Goal: Task Accomplishment & Management: Manage account settings

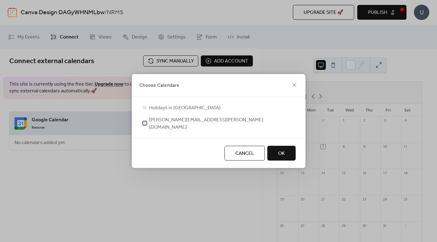
click at [145, 124] on div at bounding box center [145, 123] width 4 height 4
click at [281, 151] on span "OK" at bounding box center [281, 153] width 7 height 7
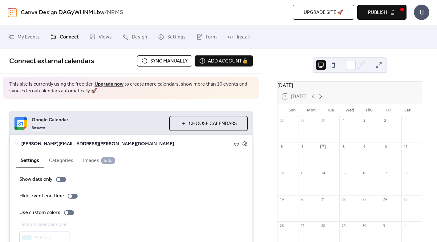
click at [37, 127] on link "Remove" at bounding box center [38, 127] width 13 height 7
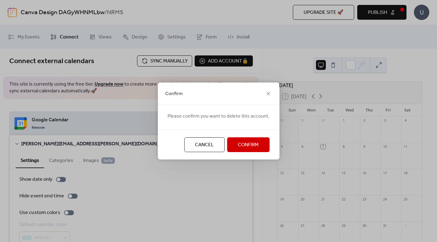
click at [249, 145] on span "Confirm" at bounding box center [248, 145] width 21 height 7
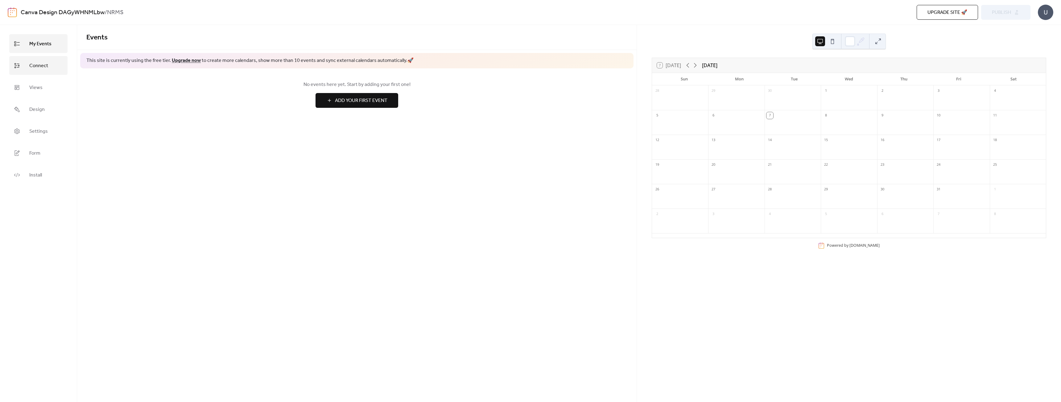
click at [35, 66] on span "Connect" at bounding box center [38, 66] width 19 height 10
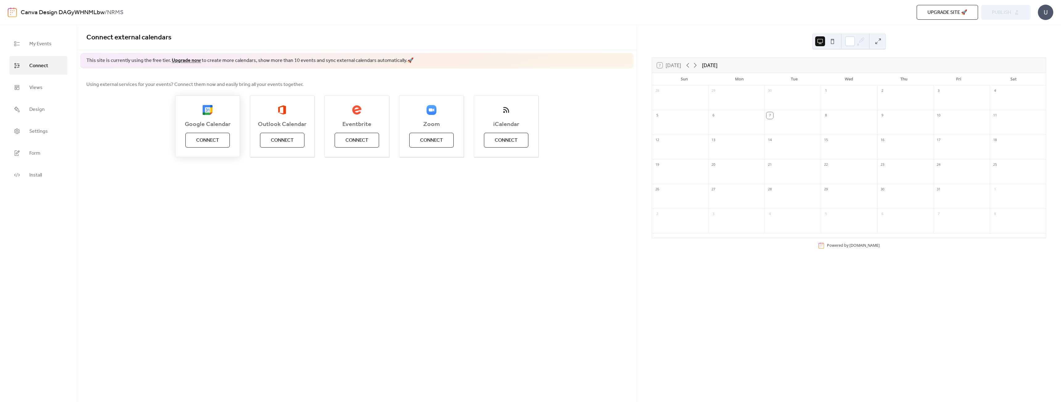
click at [205, 141] on span "Connect" at bounding box center [207, 140] width 23 height 7
click at [509, 139] on span "Connect" at bounding box center [506, 140] width 23 height 7
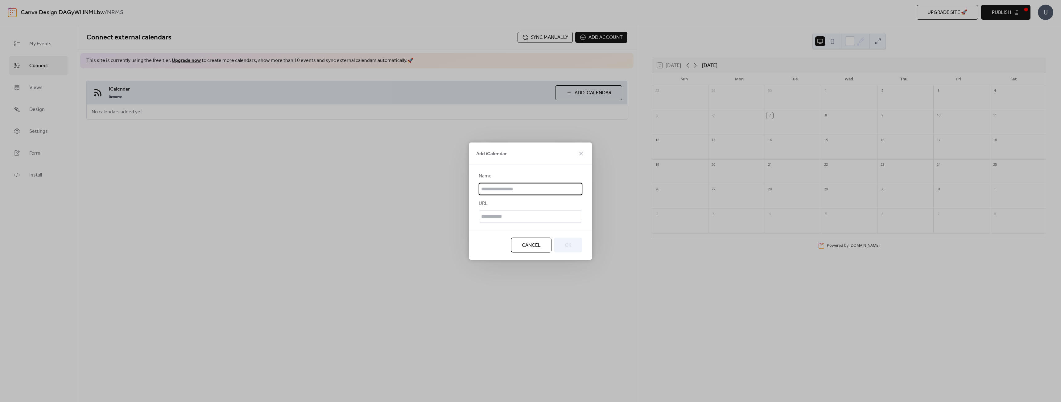
click at [489, 188] on input "text" at bounding box center [530, 189] width 104 height 12
click at [504, 190] on input "**********" at bounding box center [530, 189] width 104 height 12
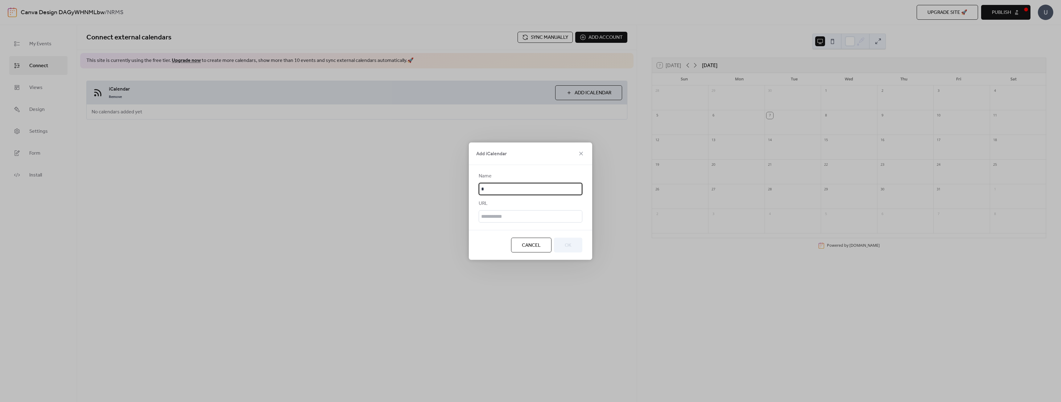
scroll to position [0, 0]
type input "****"
click at [508, 217] on input "text" at bounding box center [530, 216] width 104 height 12
paste input "**********"
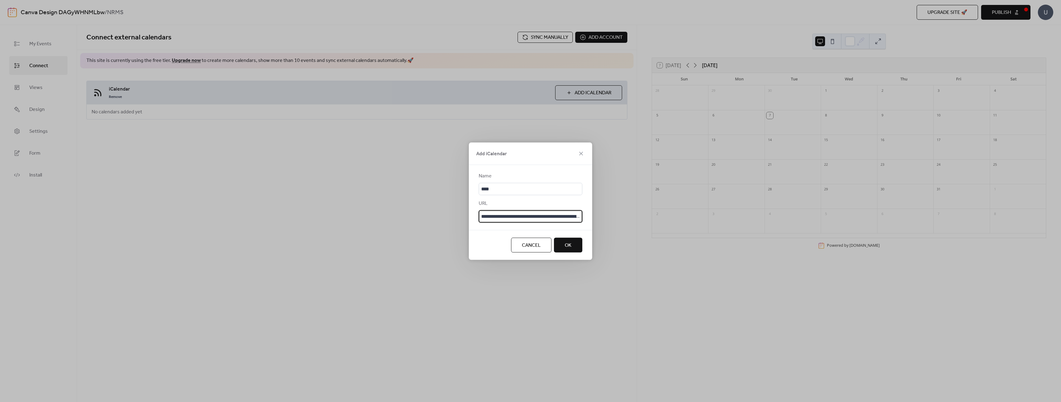
scroll to position [0, 203]
type input "**********"
click at [568, 244] on span "OK" at bounding box center [568, 245] width 7 height 7
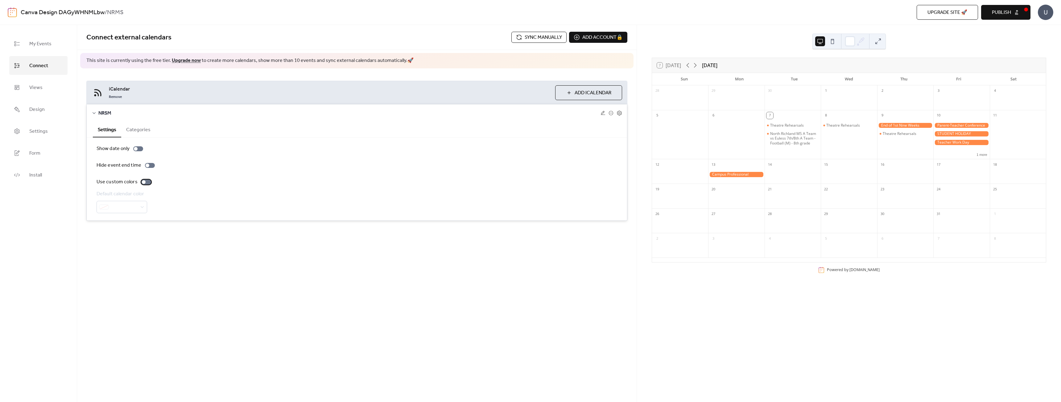
click at [143, 182] on div at bounding box center [144, 182] width 4 height 4
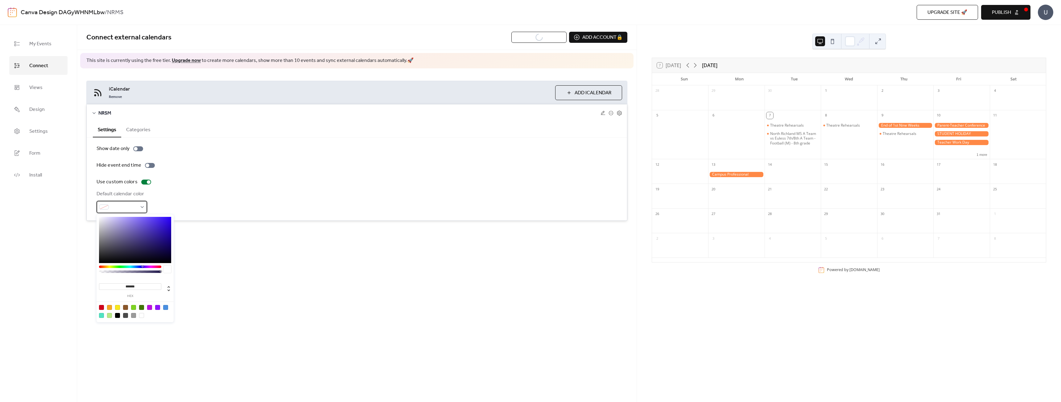
click at [140, 207] on div at bounding box center [121, 207] width 51 height 12
click at [100, 309] on div at bounding box center [101, 307] width 5 height 5
type input "*******"
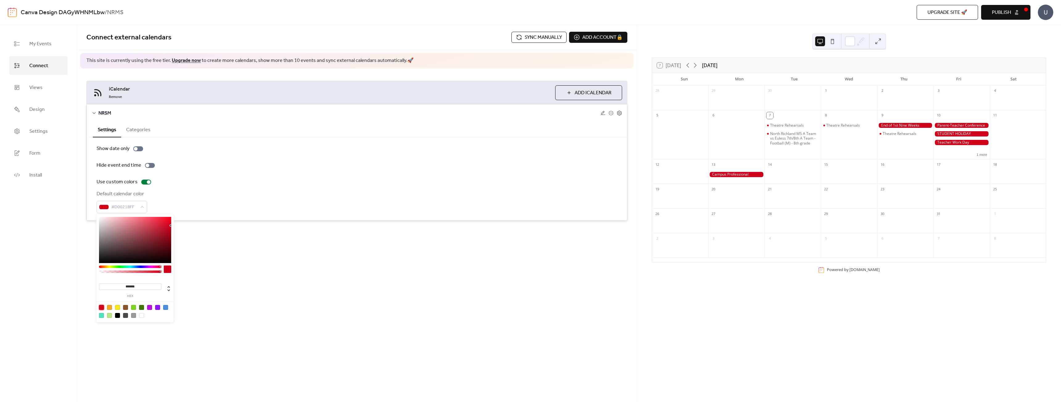
click at [222, 235] on div "Connect external calendars Sync manually Add account 🔒 🔒 This site is currently…" at bounding box center [356, 135] width 559 height 221
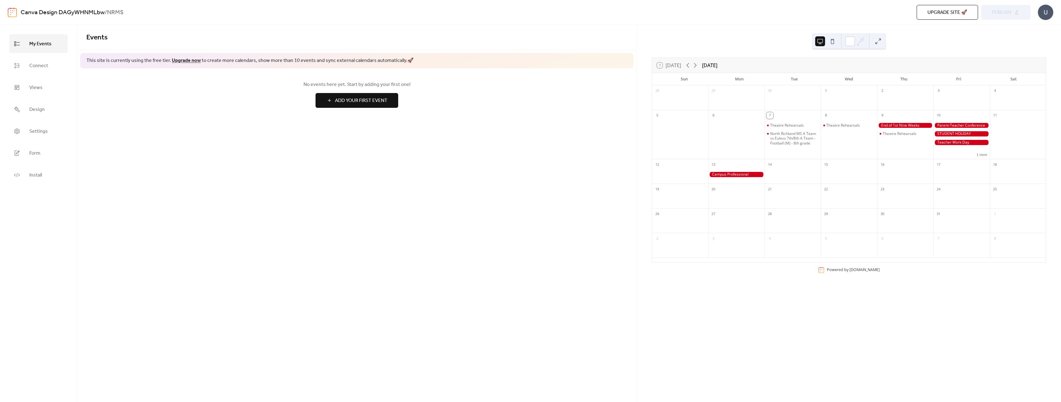
click at [832, 43] on button at bounding box center [832, 41] width 10 height 10
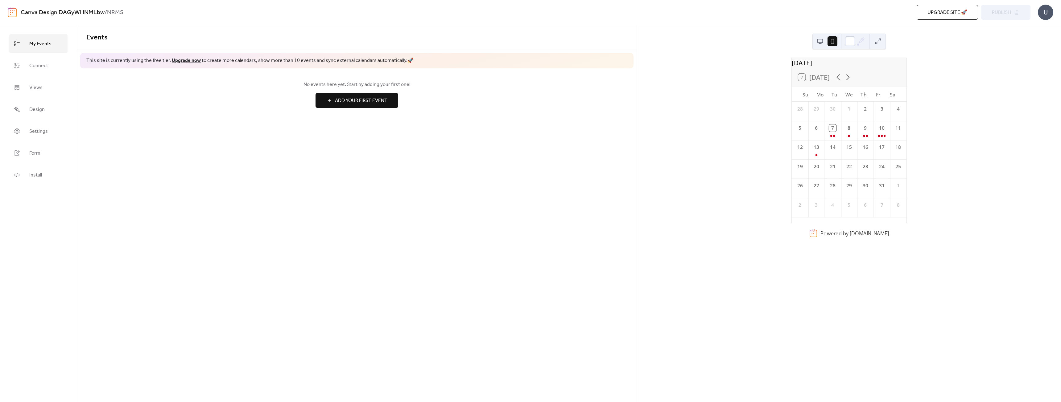
click at [818, 40] on button at bounding box center [820, 41] width 10 height 10
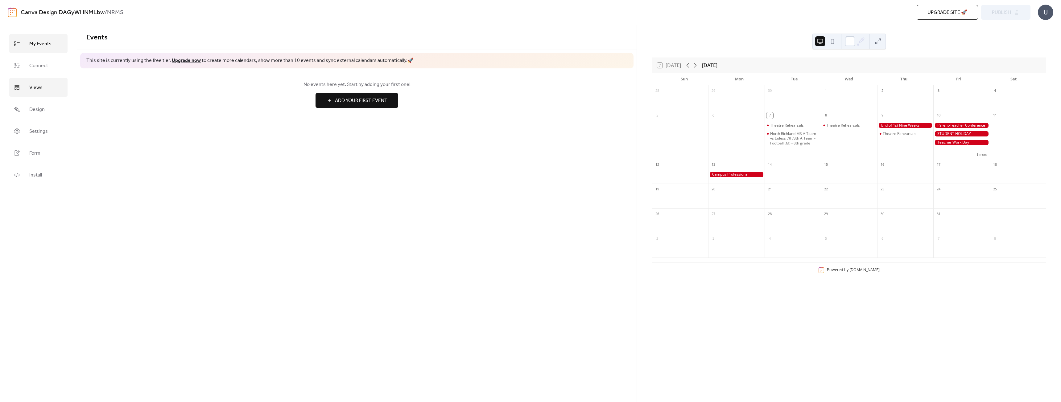
click at [32, 87] on span "Views" at bounding box center [35, 88] width 13 height 10
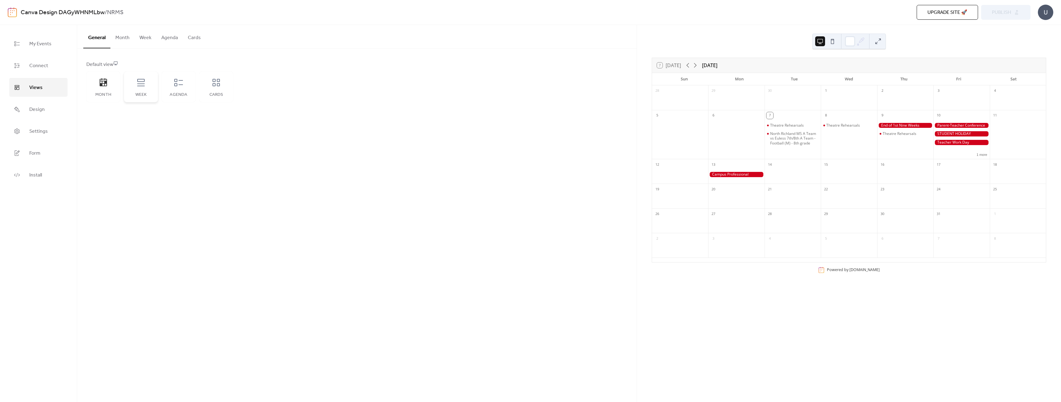
click at [146, 88] on div "Week" at bounding box center [141, 87] width 34 height 31
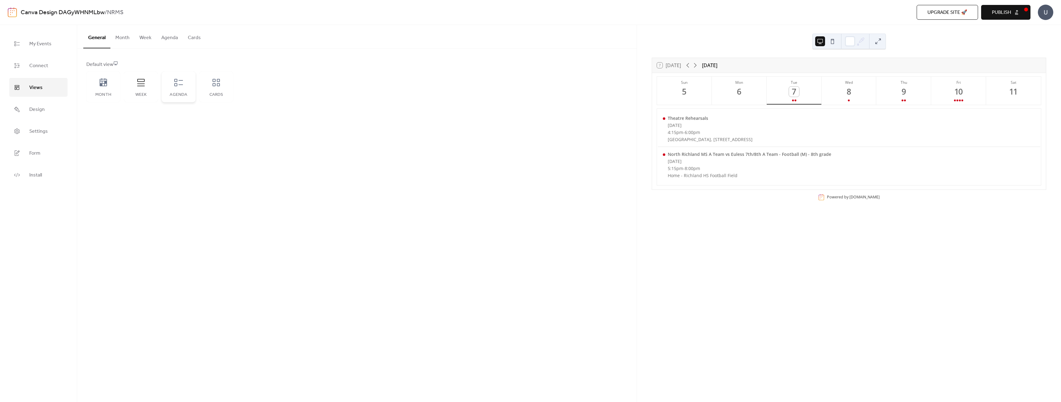
click at [176, 84] on icon at bounding box center [178, 82] width 9 height 7
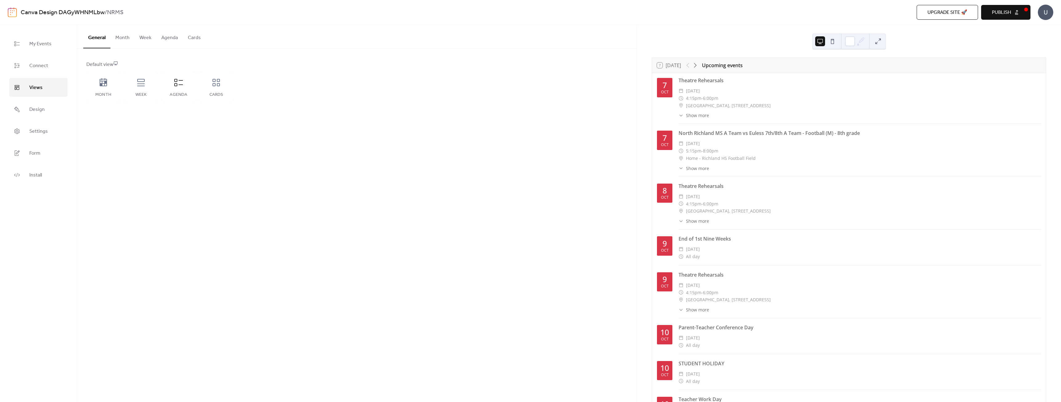
click at [1001, 12] on span "Publish" at bounding box center [1001, 12] width 19 height 7
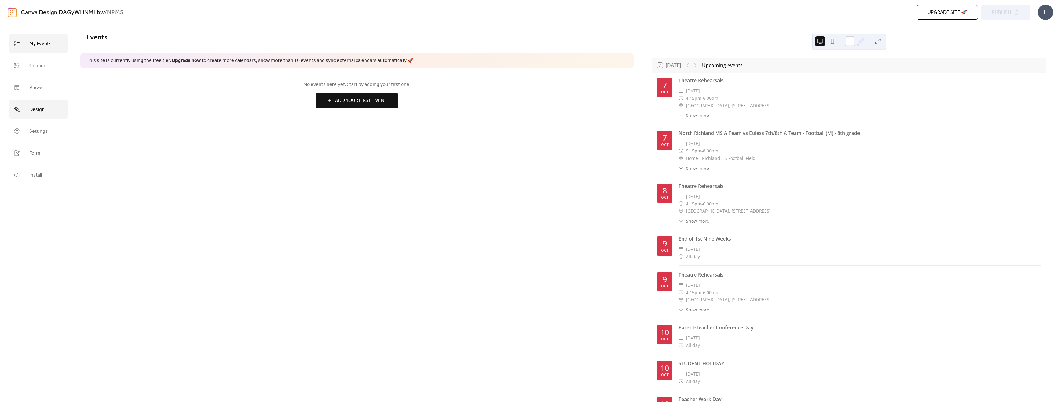
click at [37, 106] on span "Design" at bounding box center [36, 110] width 15 height 10
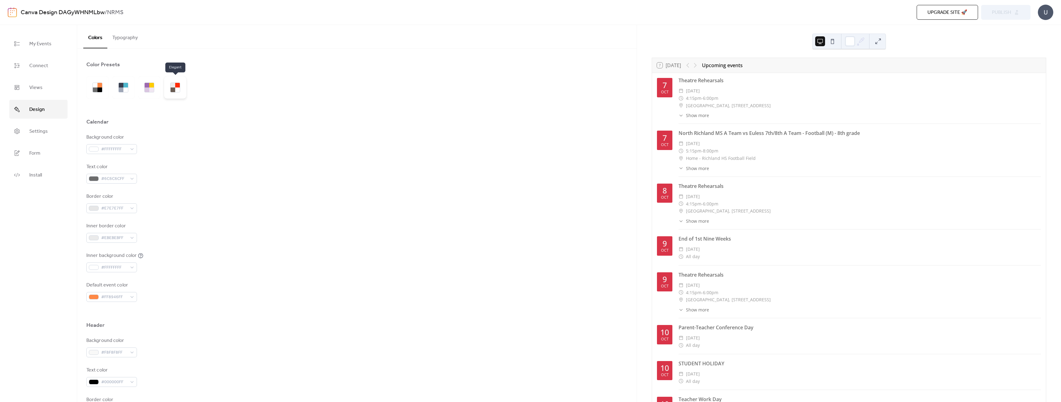
click at [179, 90] on div at bounding box center [177, 90] width 5 height 5
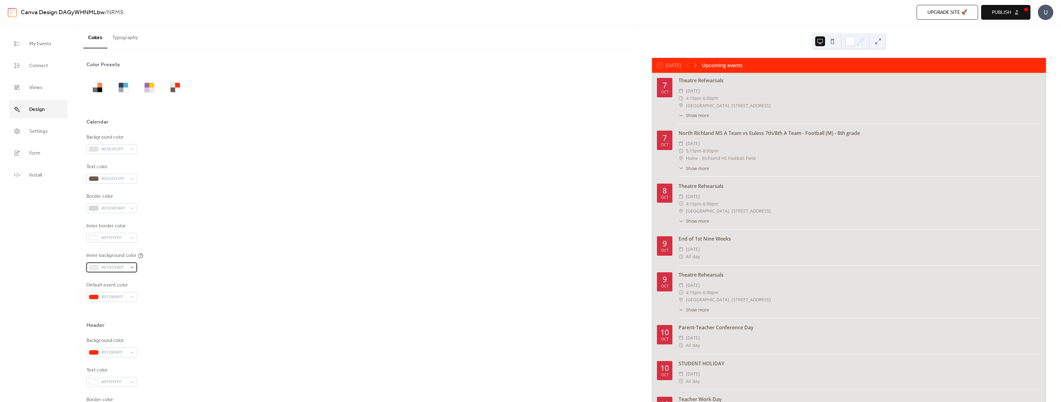
click at [132, 267] on div "#EDECEBFF" at bounding box center [111, 268] width 51 height 10
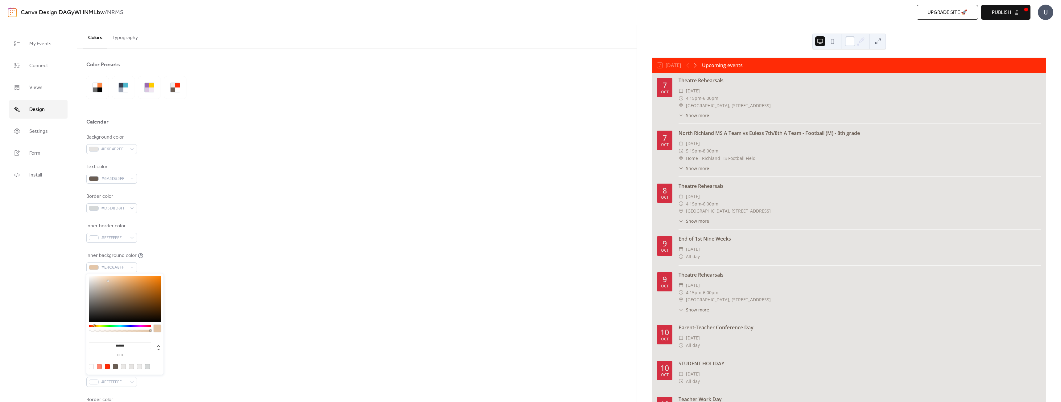
type input "*******"
drag, startPoint x: 109, startPoint y: 281, endPoint x: 70, endPoint y: 258, distance: 45.2
click at [70, 258] on body "Canva Design DAGyWHNMLbw / NRMS Upgrade site 🚀 Preview Publish U My Events Conn…" at bounding box center [530, 201] width 1061 height 402
click at [191, 227] on div "Inner border color #FFFFFFFF" at bounding box center [356, 233] width 541 height 20
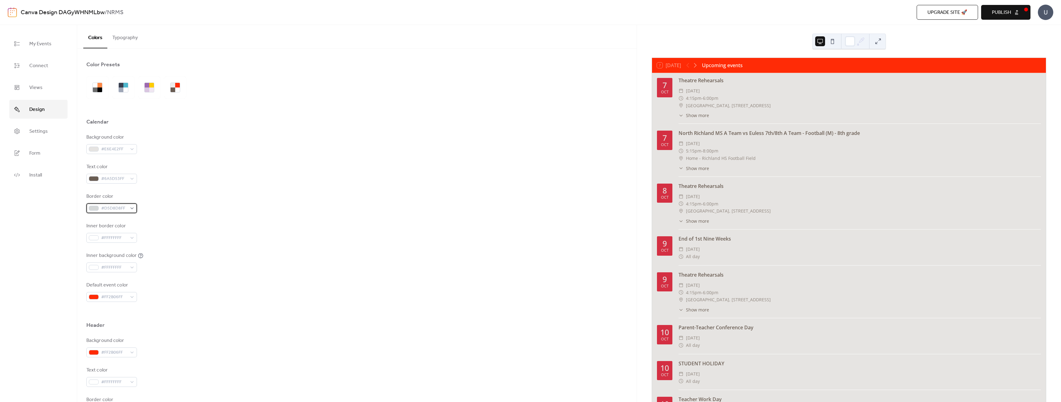
click at [126, 210] on span "#D5D8D8FF" at bounding box center [114, 208] width 26 height 7
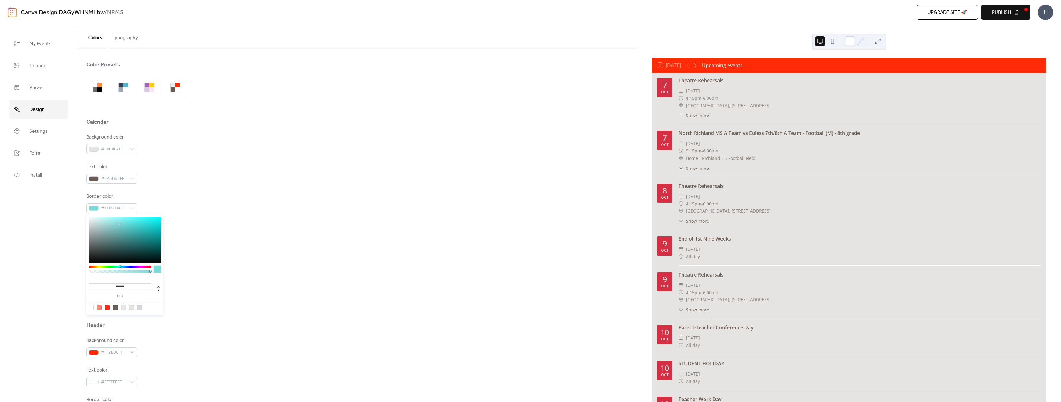
type input "*******"
drag, startPoint x: 119, startPoint y: 224, endPoint x: 55, endPoint y: 188, distance: 73.8
click at [55, 188] on body "Canva Design DAGyWHNMLbw / NRMS Upgrade site 🚀 Preview Publish U My Events Conn…" at bounding box center [530, 201] width 1061 height 402
click at [246, 193] on div "Background color #E6E4E2FF Text color #6A5D53FF Border color #FFFFFFFF Inner bo…" at bounding box center [356, 218] width 541 height 168
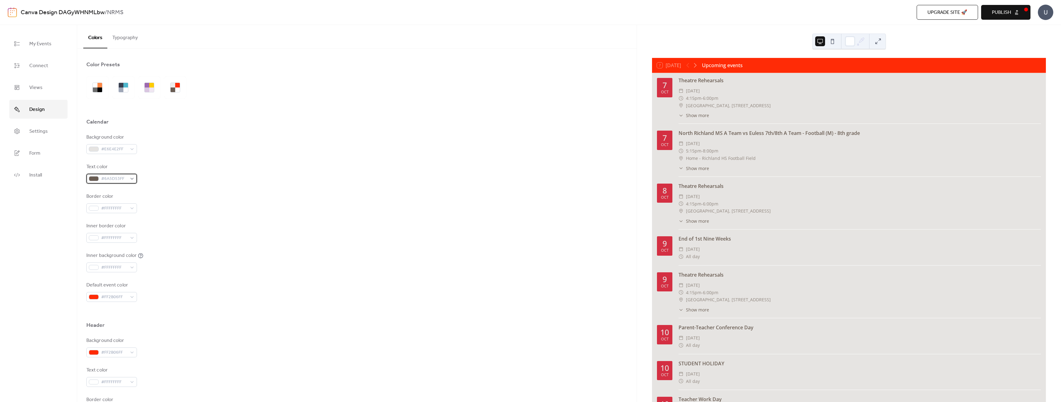
click at [121, 182] on span "#6A5D53FF" at bounding box center [114, 178] width 26 height 7
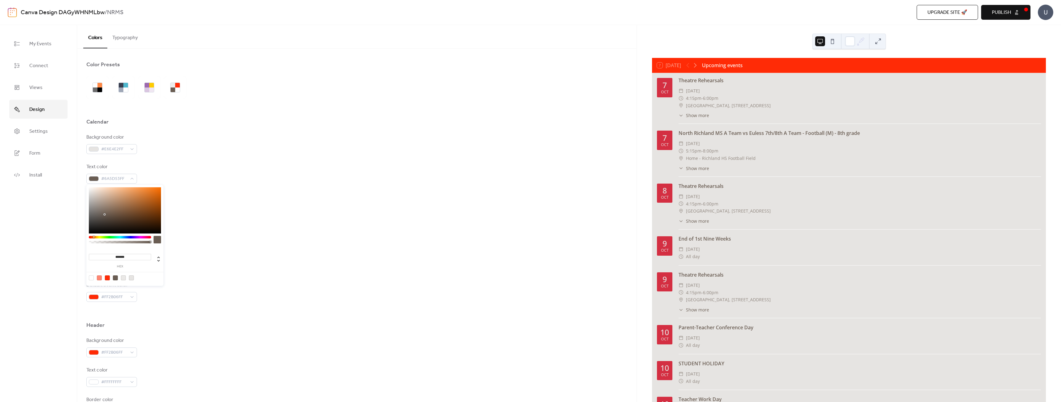
click at [153, 162] on div "Background color #E6E4E2FF Text color #6A5D53FF Border color #FFFFFFFF Inner bo…" at bounding box center [356, 218] width 541 height 168
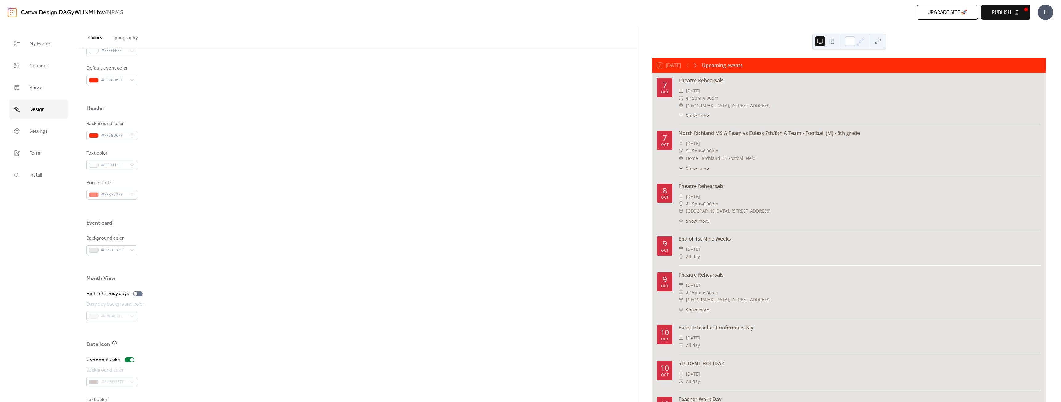
scroll to position [244, 0]
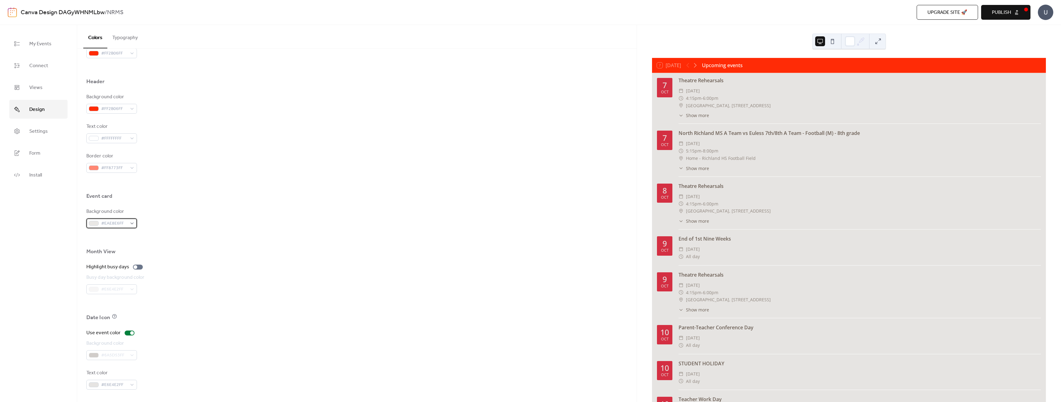
click at [124, 224] on span "#EAE8E6FF" at bounding box center [114, 223] width 26 height 7
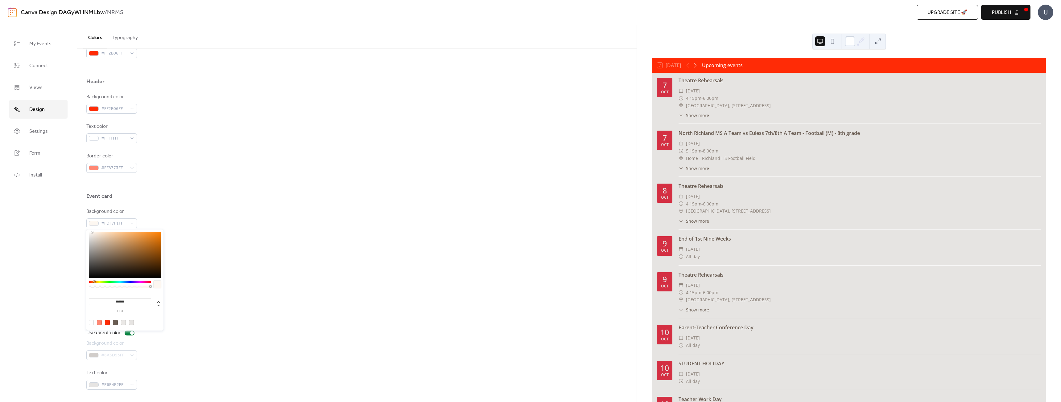
type input "*******"
drag, startPoint x: 111, startPoint y: 240, endPoint x: 70, endPoint y: 219, distance: 46.1
click at [70, 219] on body "Canva Design DAGyWHNMLbw / NRMS Upgrade site 🚀 Preview Publish U My Events Conn…" at bounding box center [530, 201] width 1061 height 402
click at [225, 186] on div at bounding box center [356, 183] width 541 height 20
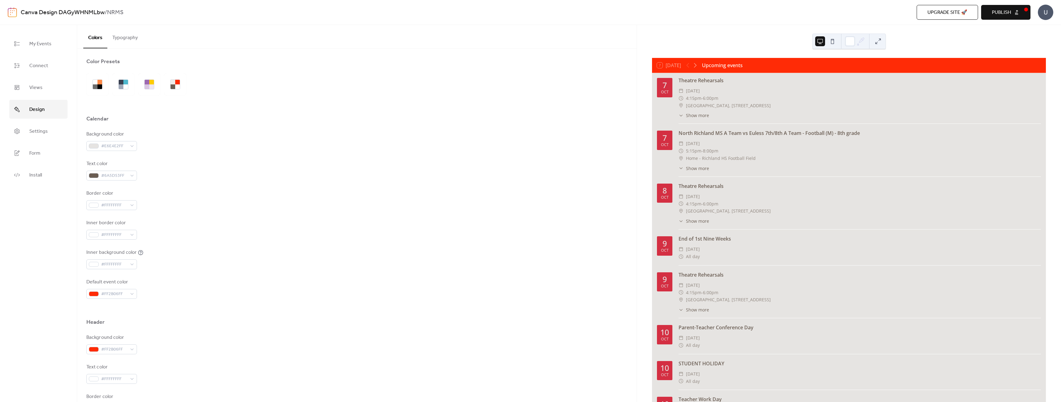
scroll to position [0, 0]
click at [229, 105] on div at bounding box center [356, 109] width 541 height 20
click at [125, 41] on button "Typography" at bounding box center [124, 36] width 35 height 23
click at [101, 39] on button "Colors" at bounding box center [95, 36] width 24 height 23
click at [94, 88] on div at bounding box center [95, 90] width 5 height 5
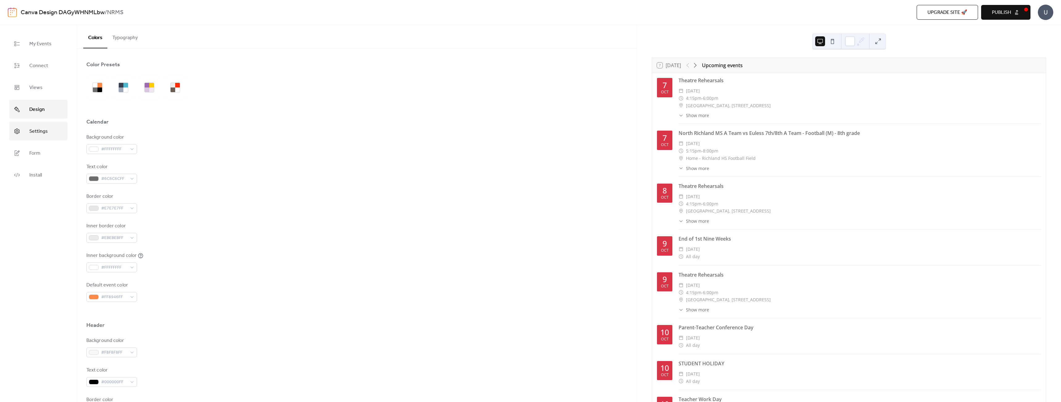
click at [47, 132] on link "Settings" at bounding box center [38, 131] width 58 height 19
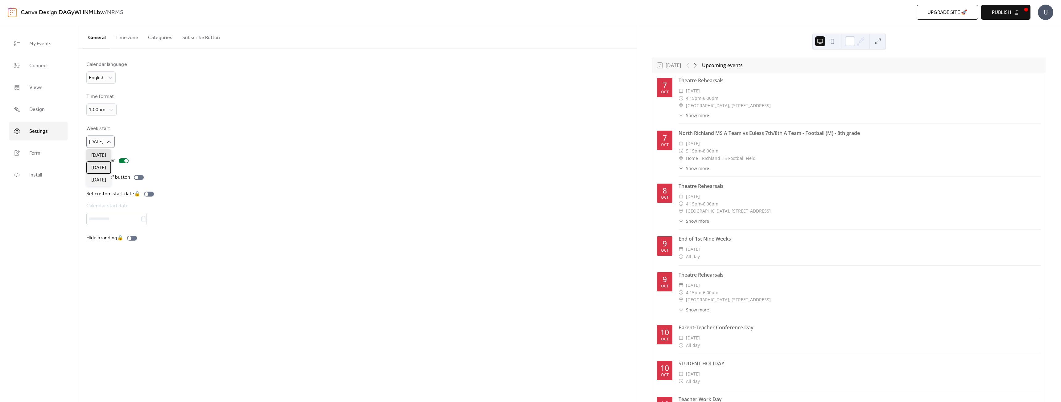
click at [103, 166] on span "[DATE]" at bounding box center [98, 167] width 15 height 7
click at [129, 38] on button "Time zone" at bounding box center [126, 36] width 33 height 23
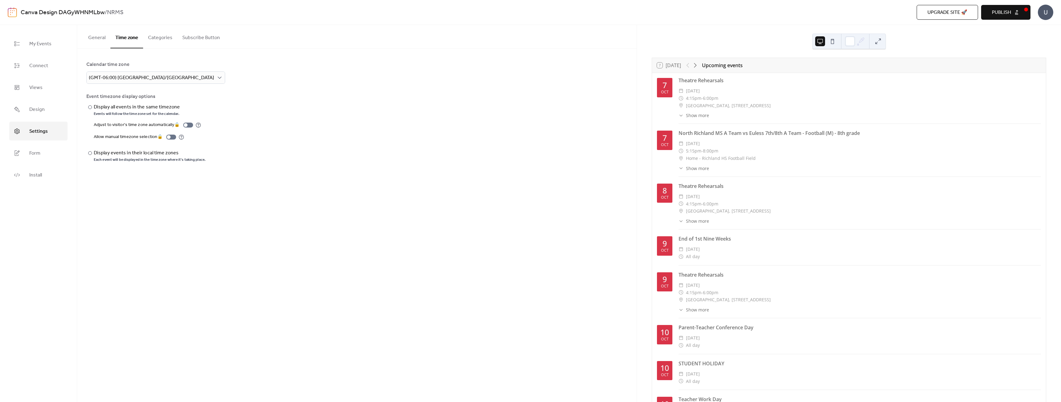
click at [158, 38] on button "Categories" at bounding box center [160, 36] width 34 height 23
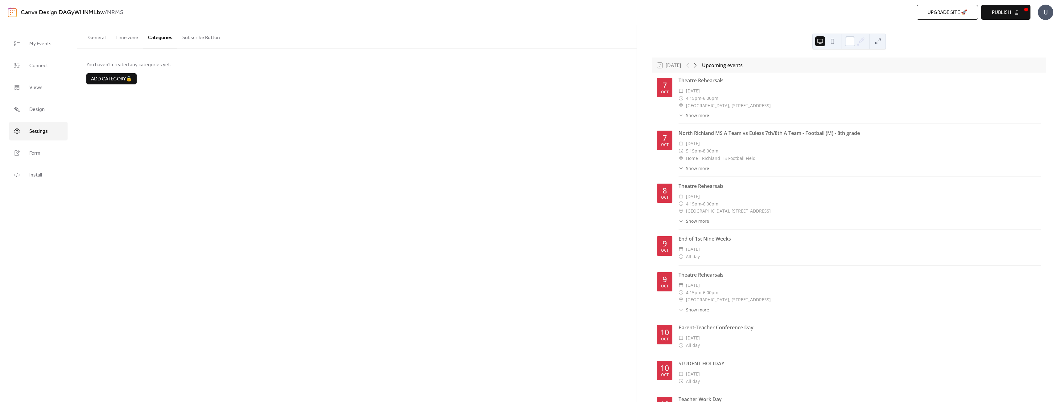
click at [195, 40] on button "Subscribe Button" at bounding box center [200, 36] width 47 height 23
click at [159, 40] on button "Categories" at bounding box center [160, 36] width 34 height 23
click at [31, 153] on span "Form" at bounding box center [34, 154] width 11 height 10
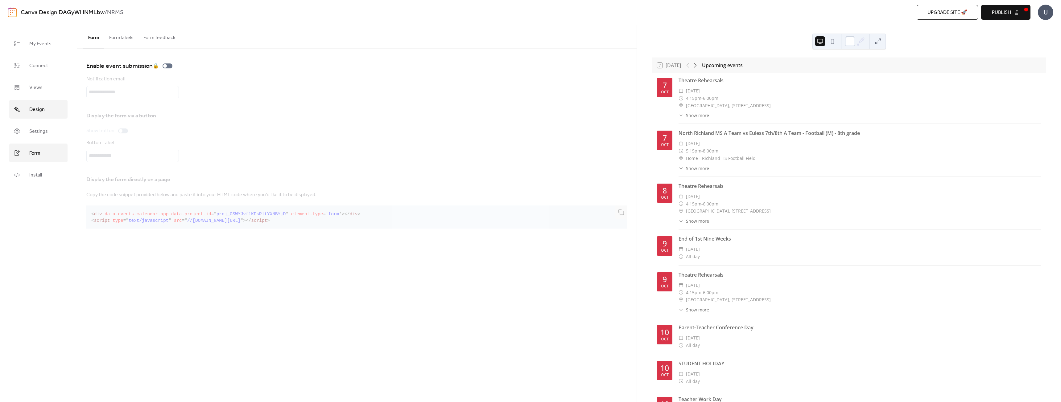
click at [40, 112] on span "Design" at bounding box center [36, 110] width 15 height 10
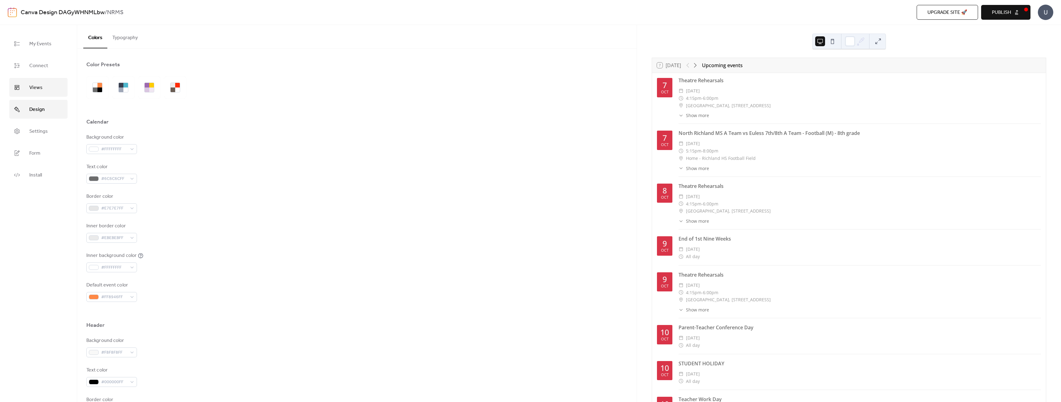
click at [43, 87] on link "Views" at bounding box center [38, 87] width 58 height 19
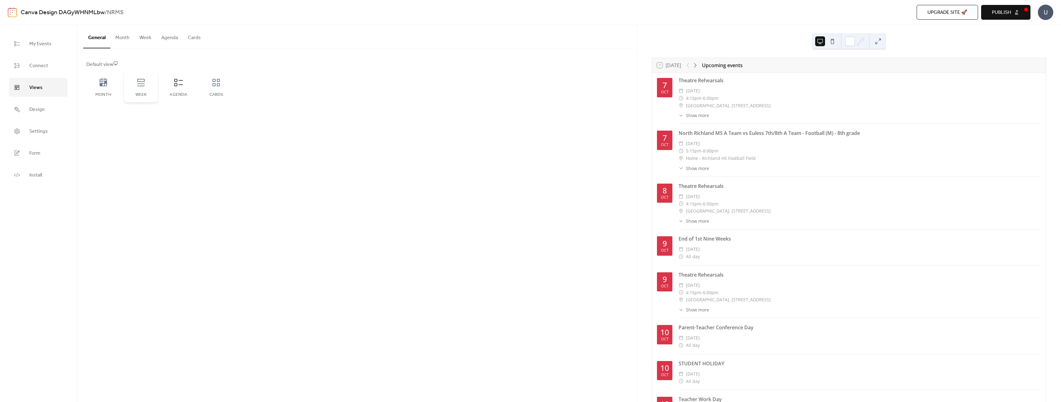
click at [142, 87] on icon at bounding box center [141, 83] width 10 height 10
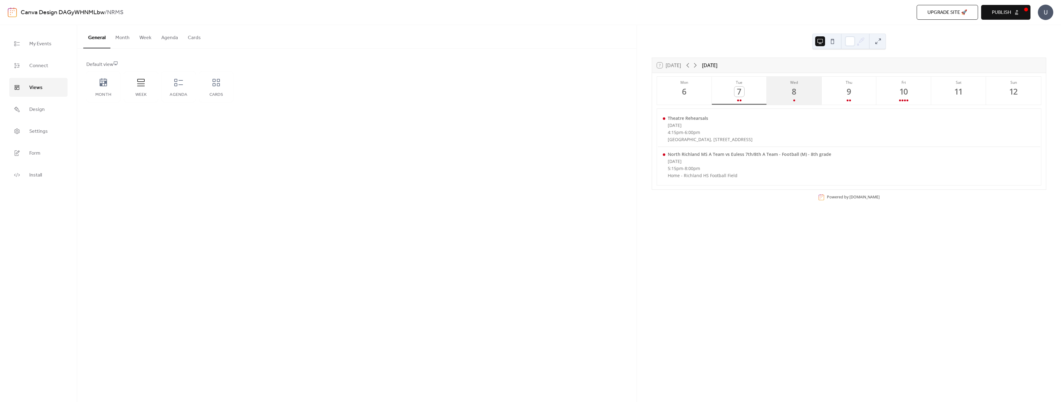
click at [793, 101] on div at bounding box center [794, 100] width 2 height 5
click at [844, 96] on div "9" at bounding box center [849, 92] width 10 height 10
click at [889, 96] on button "Fri 10" at bounding box center [903, 91] width 55 height 28
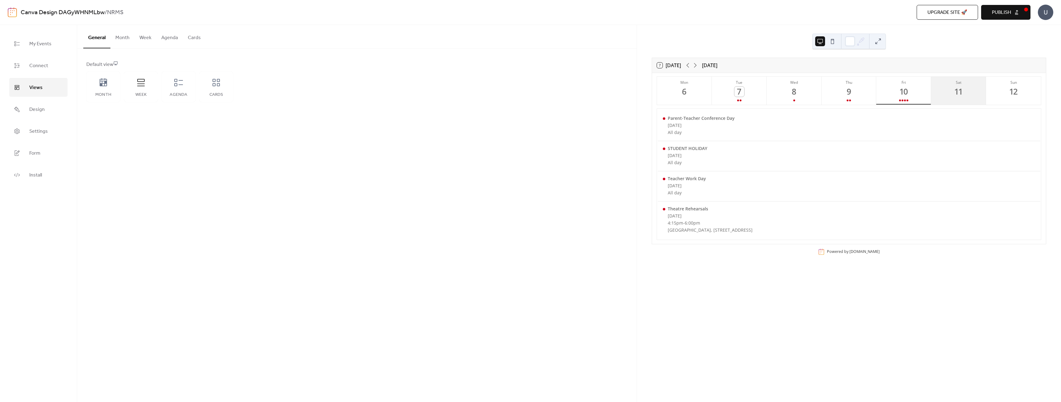
click at [955, 93] on div "11" at bounding box center [958, 92] width 10 height 10
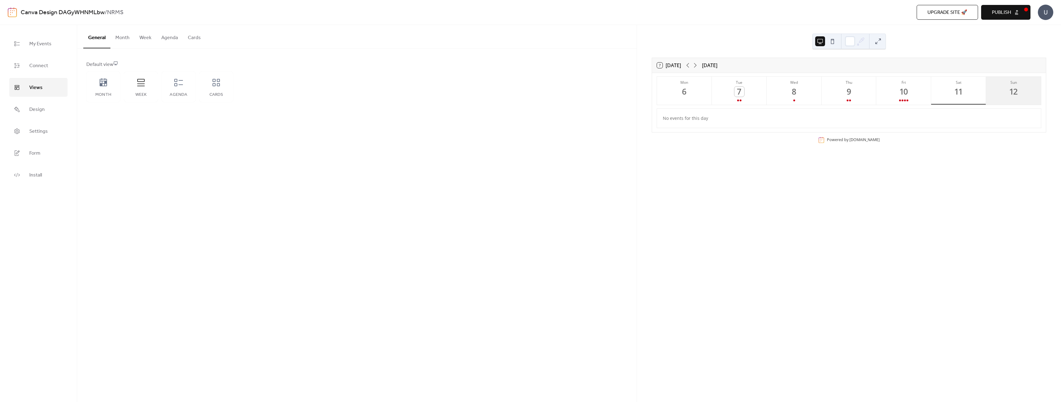
click at [996, 92] on button "Sun 12" at bounding box center [1013, 91] width 55 height 28
click at [752, 92] on button "Tue 7" at bounding box center [739, 91] width 55 height 28
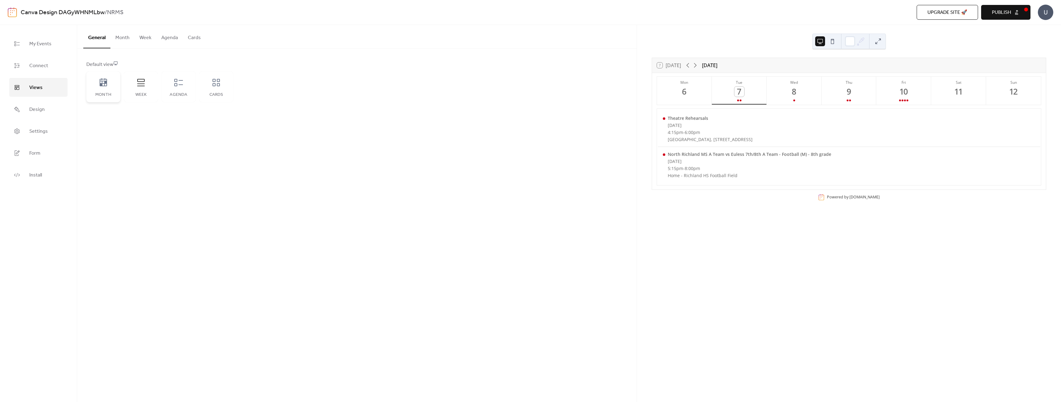
click at [103, 93] on div "Month" at bounding box center [103, 94] width 22 height 5
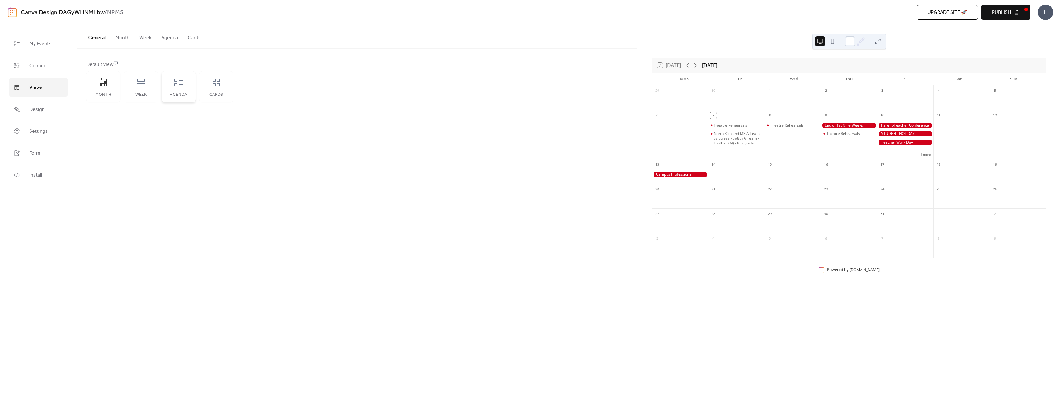
click at [175, 87] on icon at bounding box center [179, 83] width 10 height 10
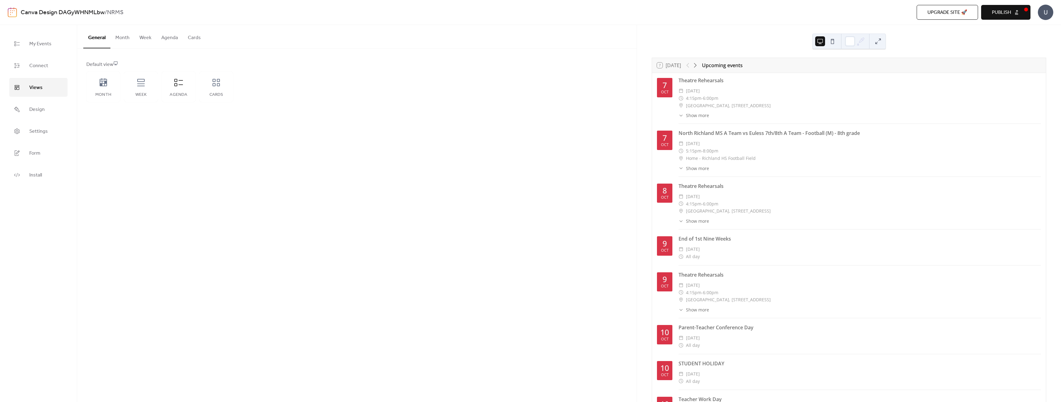
click at [829, 41] on button at bounding box center [832, 41] width 10 height 10
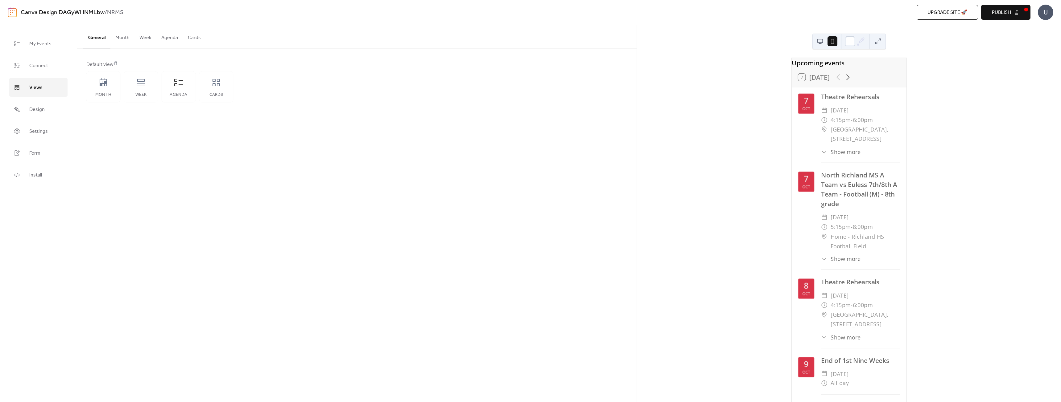
click at [821, 42] on button at bounding box center [820, 41] width 10 height 10
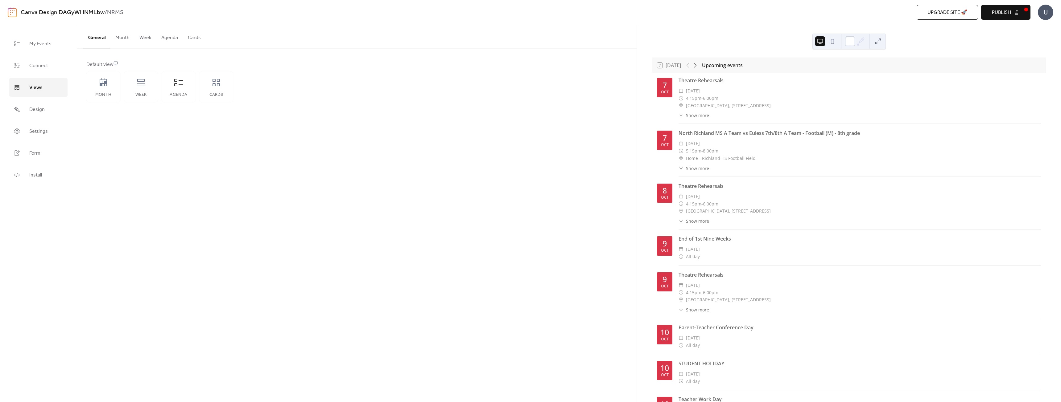
click at [150, 36] on button "Week" at bounding box center [145, 36] width 22 height 23
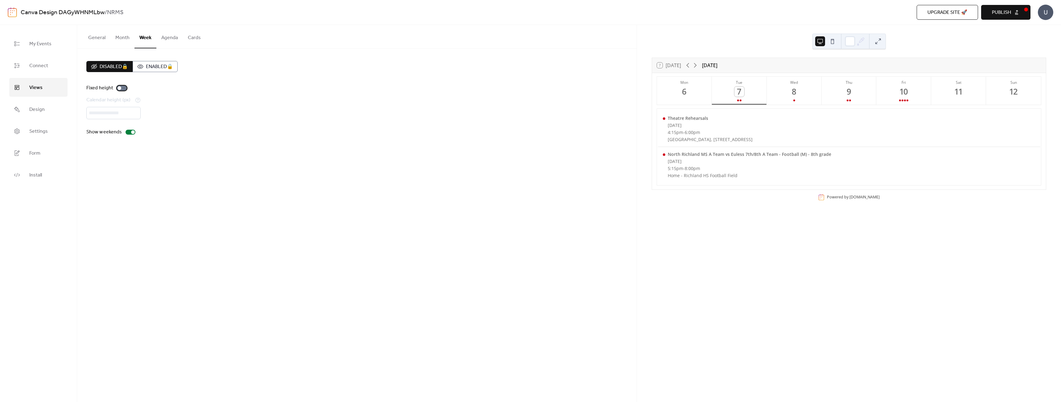
click at [119, 88] on div at bounding box center [119, 88] width 4 height 4
click at [119, 88] on div at bounding box center [122, 88] width 10 height 5
click at [124, 38] on button "Month" at bounding box center [122, 36] width 24 height 23
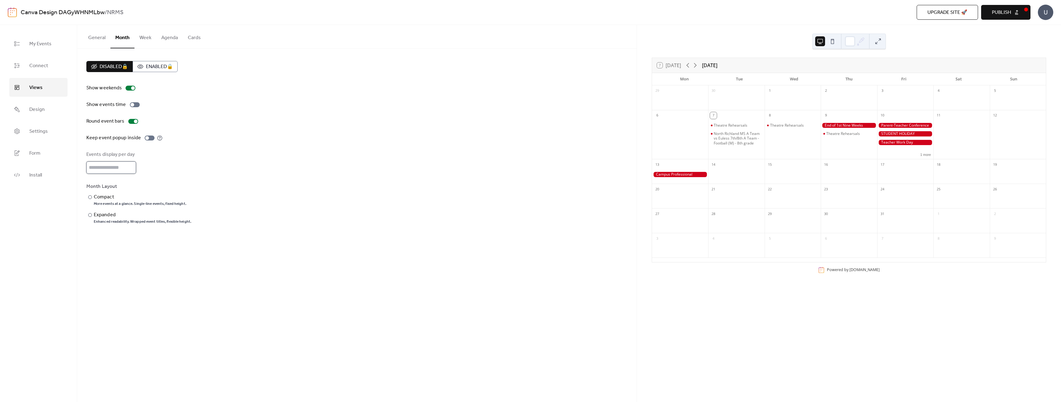
click at [130, 165] on input "*" at bounding box center [111, 168] width 50 height 12
type input "*"
click at [130, 165] on input "*" at bounding box center [111, 168] width 50 height 12
click at [102, 194] on div "Compact" at bounding box center [139, 197] width 91 height 7
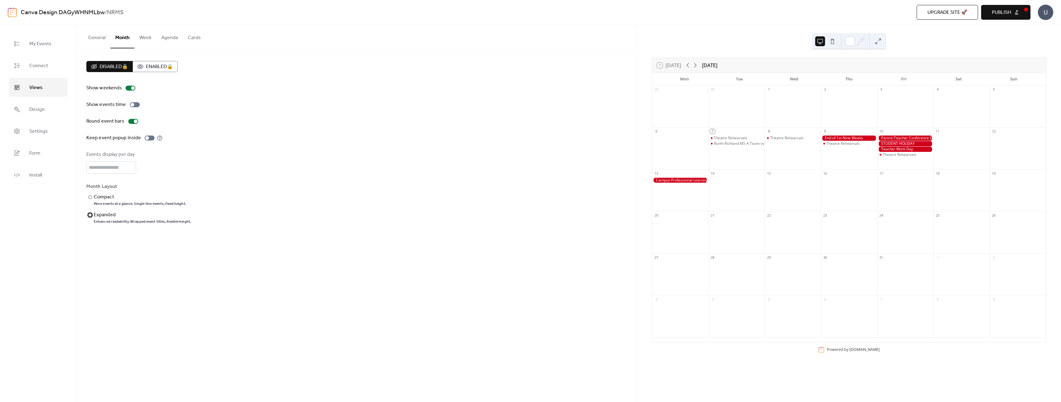
click at [105, 214] on div "Expanded" at bounding box center [142, 214] width 96 height 7
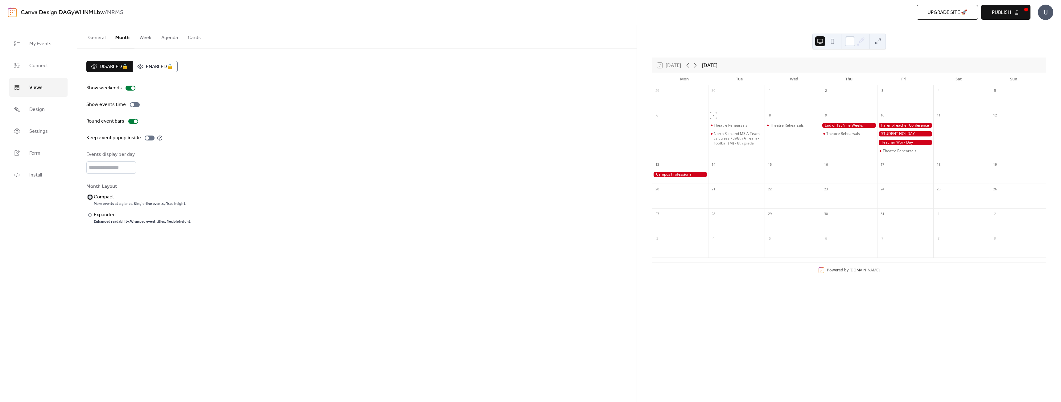
click at [105, 196] on div "Compact" at bounding box center [139, 197] width 91 height 7
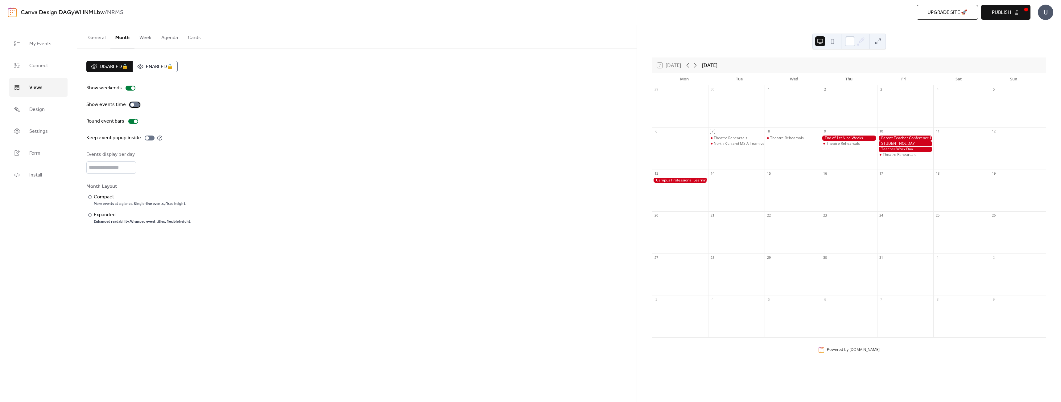
click at [133, 104] on div at bounding box center [132, 105] width 4 height 4
click at [1003, 10] on span "Publish" at bounding box center [1001, 12] width 19 height 7
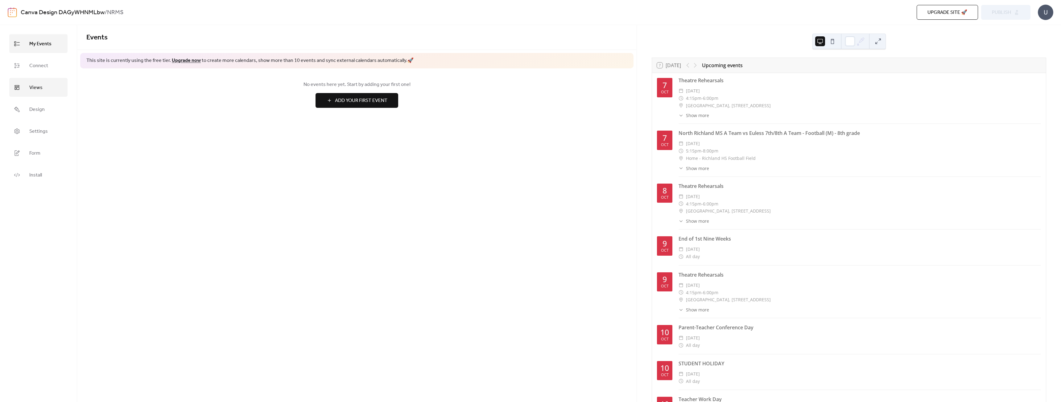
click at [35, 93] on link "Views" at bounding box center [38, 87] width 58 height 19
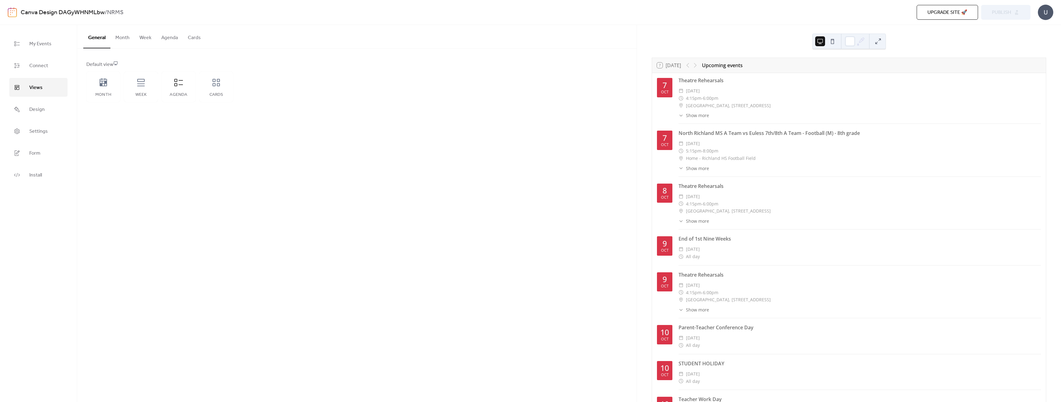
click at [198, 37] on button "Cards" at bounding box center [194, 36] width 23 height 23
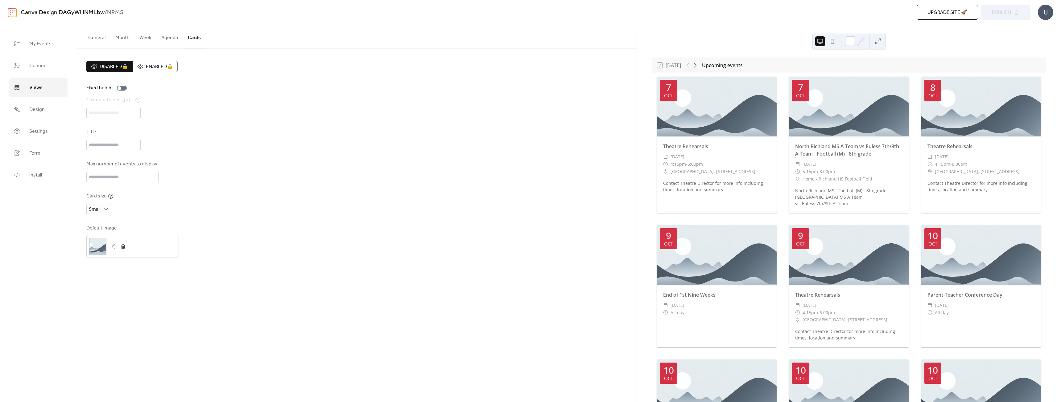
click at [172, 37] on button "Agenda" at bounding box center [169, 36] width 27 height 23
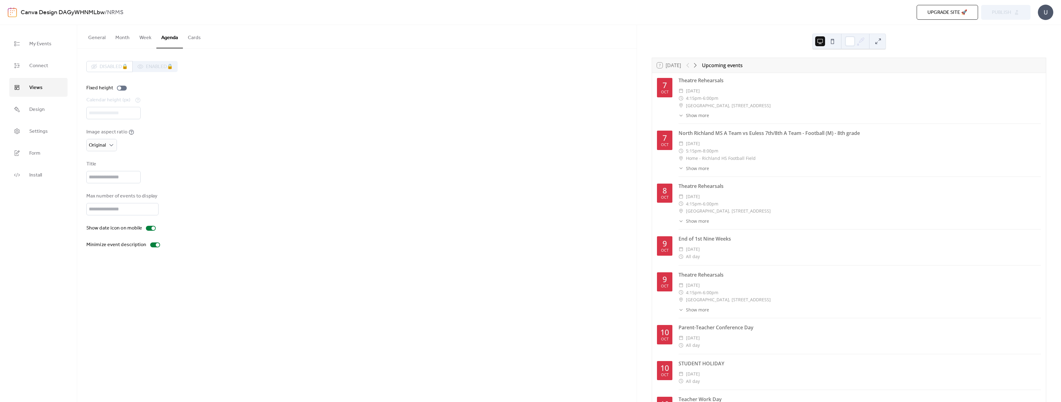
click at [143, 38] on button "Week" at bounding box center [145, 36] width 22 height 23
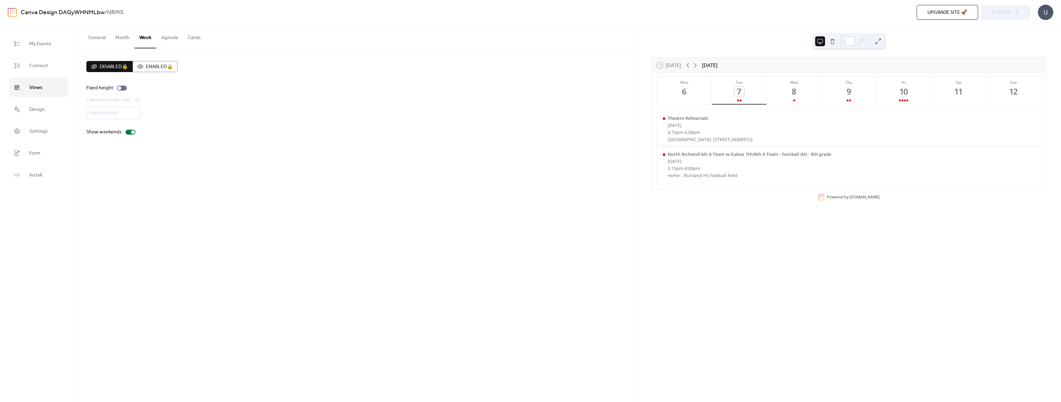
click at [101, 37] on button "General" at bounding box center [96, 36] width 27 height 23
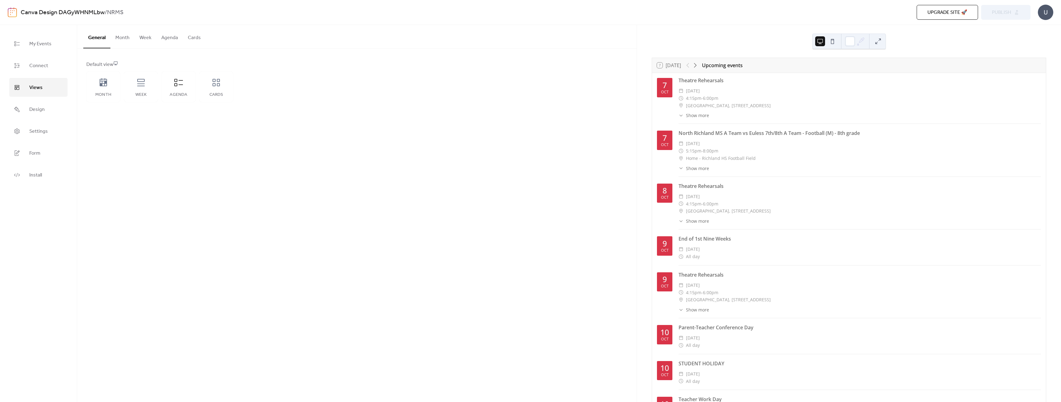
click at [144, 37] on button "Week" at bounding box center [145, 36] width 22 height 23
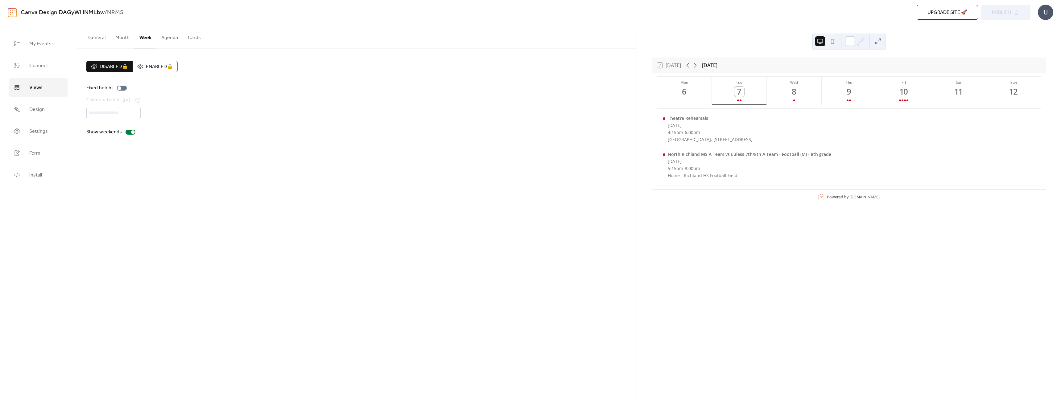
click at [117, 37] on button "Month" at bounding box center [122, 36] width 24 height 23
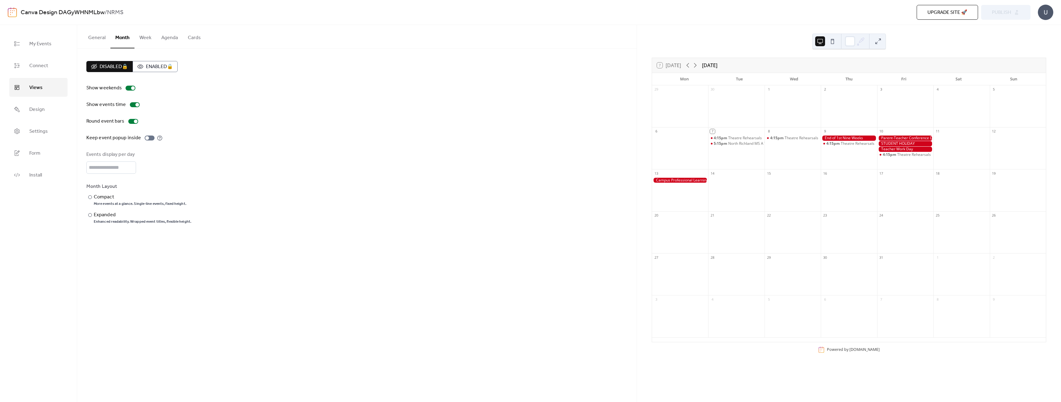
click at [165, 38] on button "Agenda" at bounding box center [169, 36] width 27 height 23
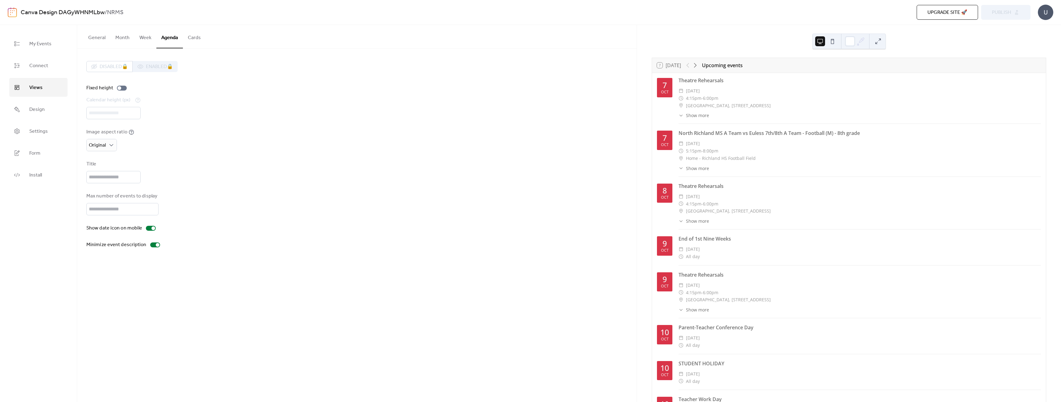
click at [185, 38] on button "Cards" at bounding box center [194, 36] width 23 height 23
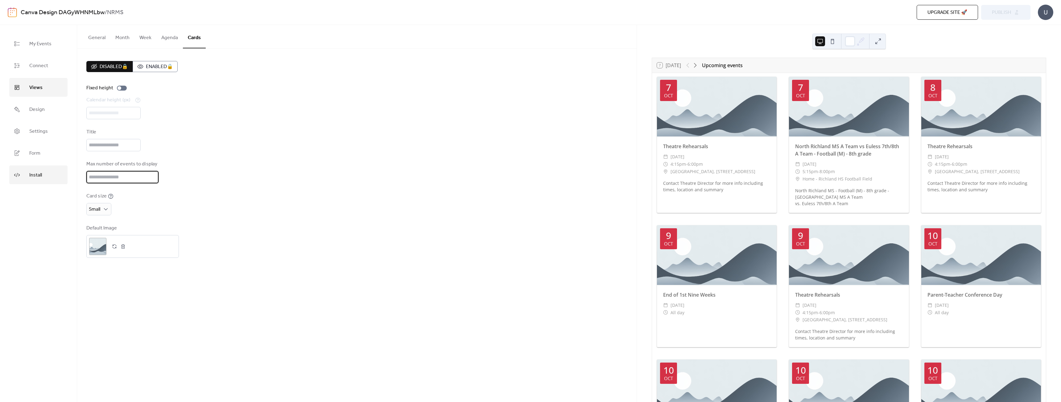
drag, startPoint x: 110, startPoint y: 181, endPoint x: 47, endPoint y: 170, distance: 64.1
click at [47, 170] on div "My Events Connect Views Design Settings Form Install Views General Month Week A…" at bounding box center [530, 213] width 1061 height 377
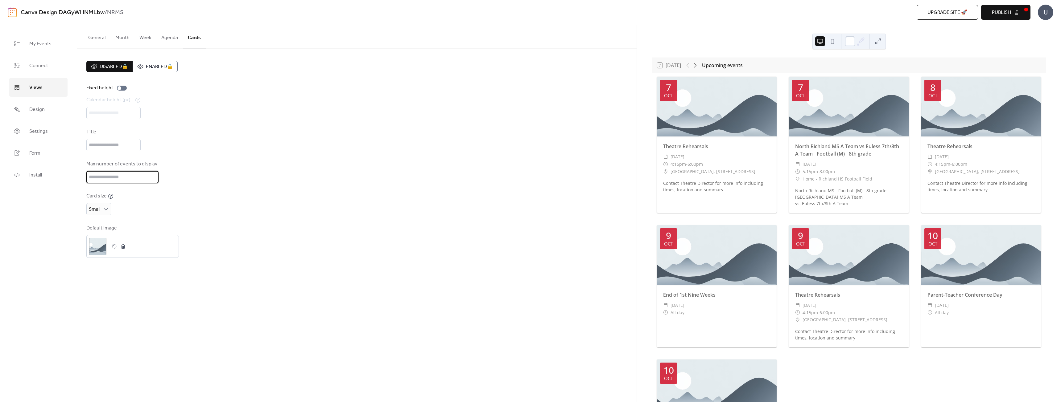
click at [152, 176] on input "*" at bounding box center [122, 177] width 72 height 12
type input "*"
click at [152, 175] on input "*" at bounding box center [122, 177] width 72 height 12
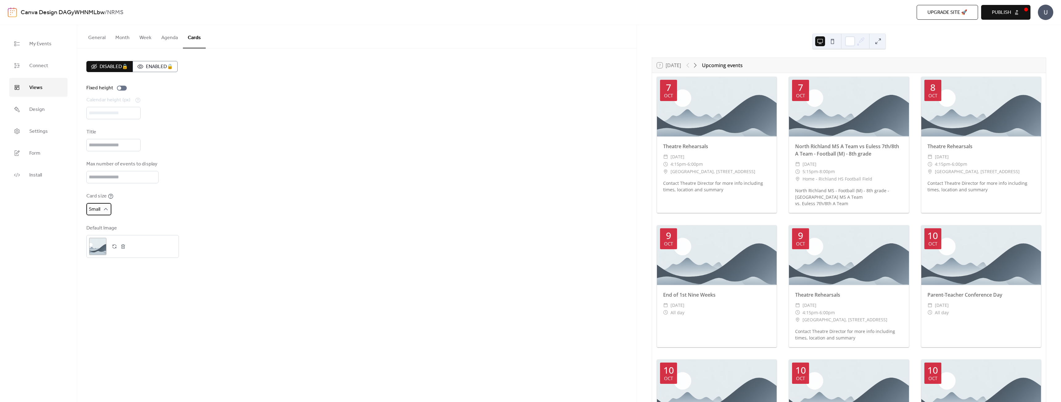
click at [107, 206] on div "Small" at bounding box center [98, 209] width 25 height 12
click at [96, 225] on span "Extra Small" at bounding box center [103, 223] width 24 height 7
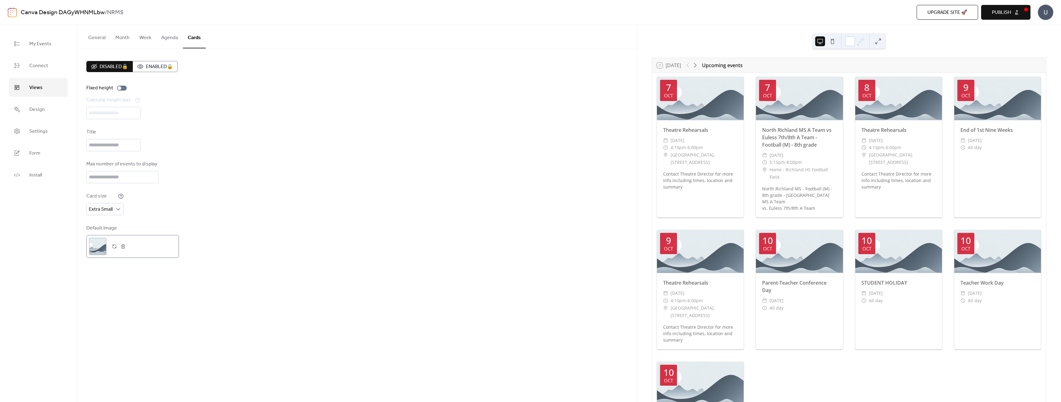
click at [103, 247] on div ";" at bounding box center [97, 246] width 17 height 17
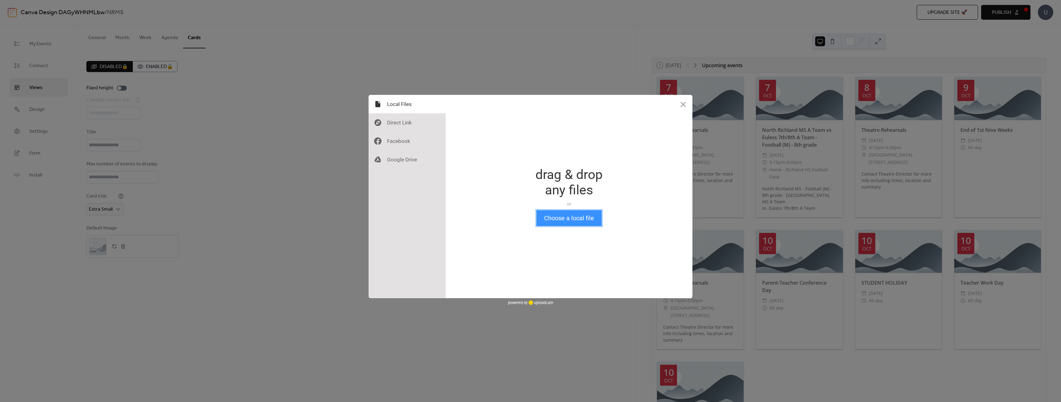
click at [549, 221] on button "Choose a local file" at bounding box center [568, 218] width 65 height 16
click at [684, 105] on button "Close" at bounding box center [683, 104] width 18 height 18
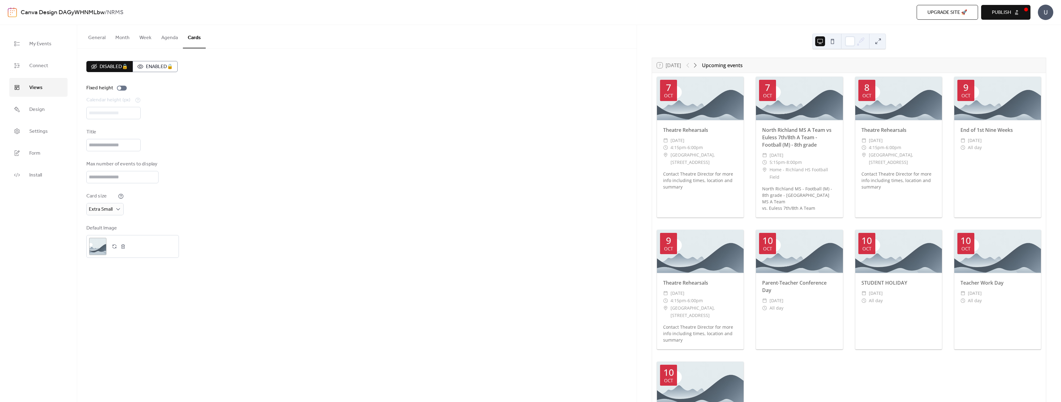
click at [146, 42] on button "Week" at bounding box center [145, 36] width 22 height 23
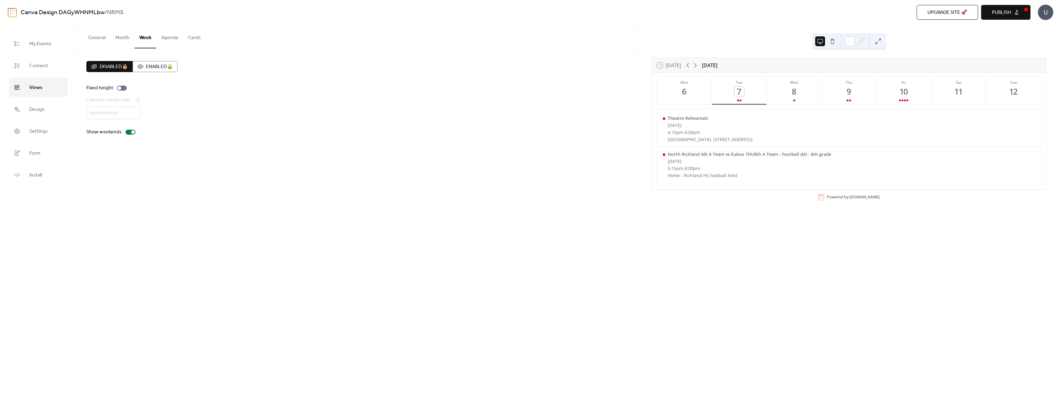
click at [171, 39] on button "Agenda" at bounding box center [169, 36] width 27 height 23
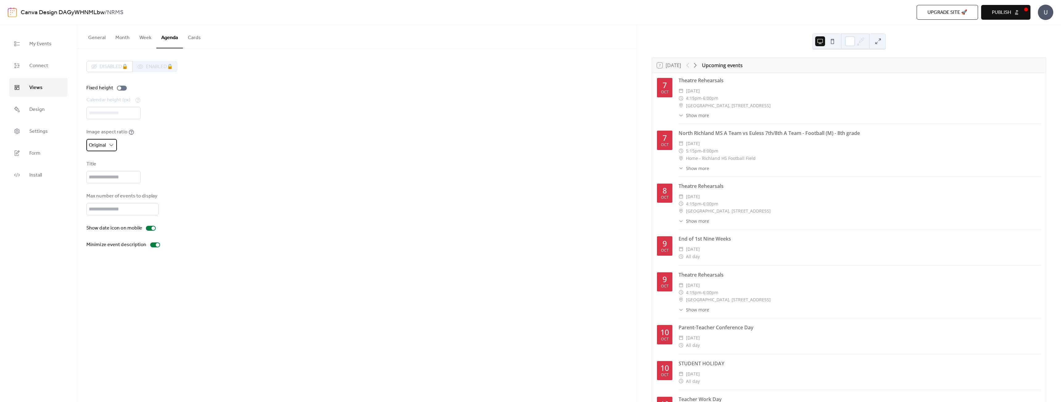
click at [107, 142] on div "Original" at bounding box center [101, 145] width 31 height 12
click at [105, 156] on div "2:1" at bounding box center [99, 159] width 27 height 12
click at [105, 143] on div "2:1" at bounding box center [96, 145] width 20 height 12
click at [95, 172] on span "1:1" at bounding box center [94, 171] width 7 height 7
click at [97, 142] on div "1:1" at bounding box center [96, 145] width 20 height 12
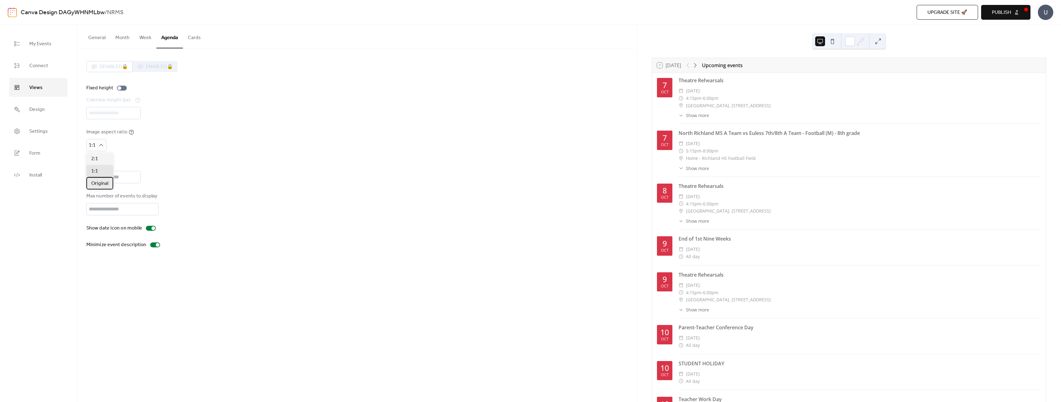
click at [100, 184] on span "Original" at bounding box center [99, 183] width 17 height 7
click at [122, 177] on input "text" at bounding box center [113, 177] width 54 height 12
click at [149, 228] on div at bounding box center [151, 228] width 10 height 5
click at [149, 228] on div at bounding box center [148, 229] width 4 height 4
click at [121, 91] on label "Fixed height" at bounding box center [107, 87] width 43 height 7
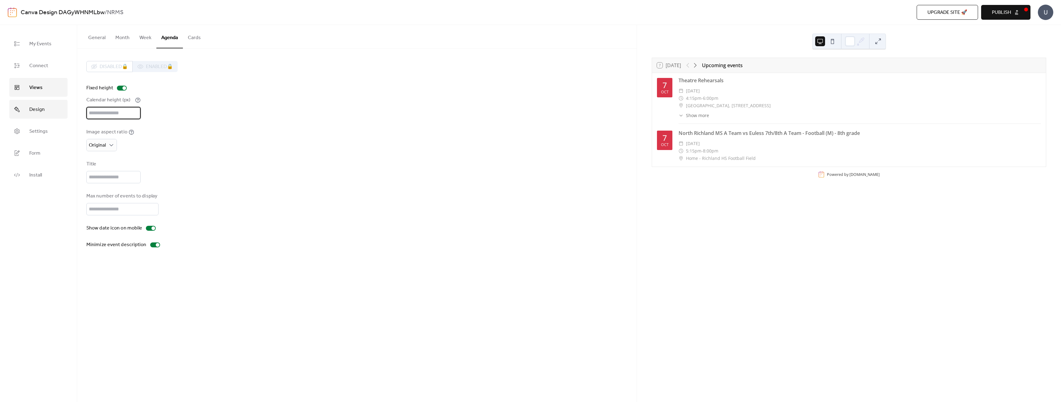
drag, startPoint x: 115, startPoint y: 113, endPoint x: 29, endPoint y: 105, distance: 86.6
click at [29, 105] on div "My Events Connect Views Design Settings Form Install Views General Month Week A…" at bounding box center [530, 213] width 1061 height 377
click at [121, 87] on div at bounding box center [122, 88] width 10 height 5
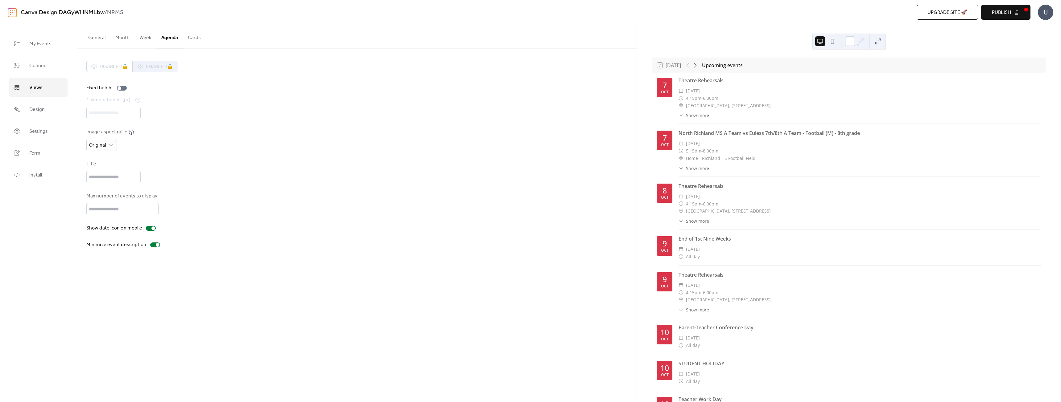
click at [879, 41] on button at bounding box center [878, 41] width 10 height 10
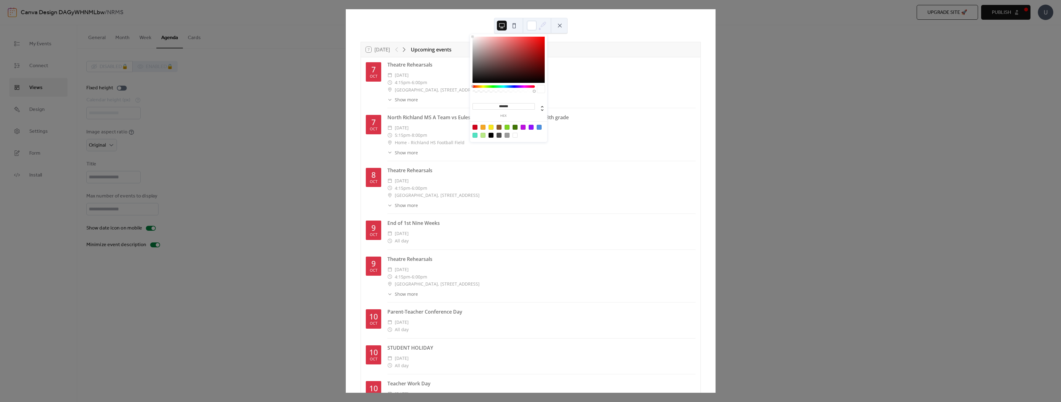
click at [541, 24] on icon at bounding box center [542, 25] width 9 height 9
click at [560, 24] on button at bounding box center [560, 26] width 10 height 10
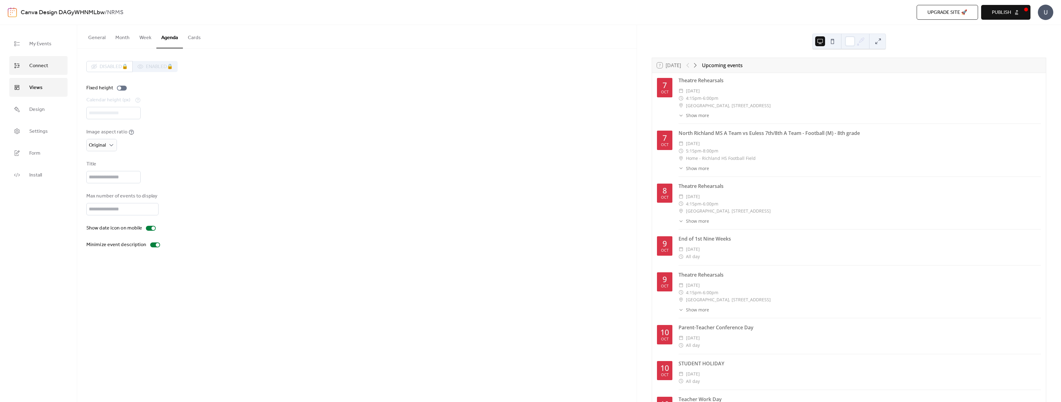
click at [33, 64] on span "Connect" at bounding box center [38, 66] width 19 height 10
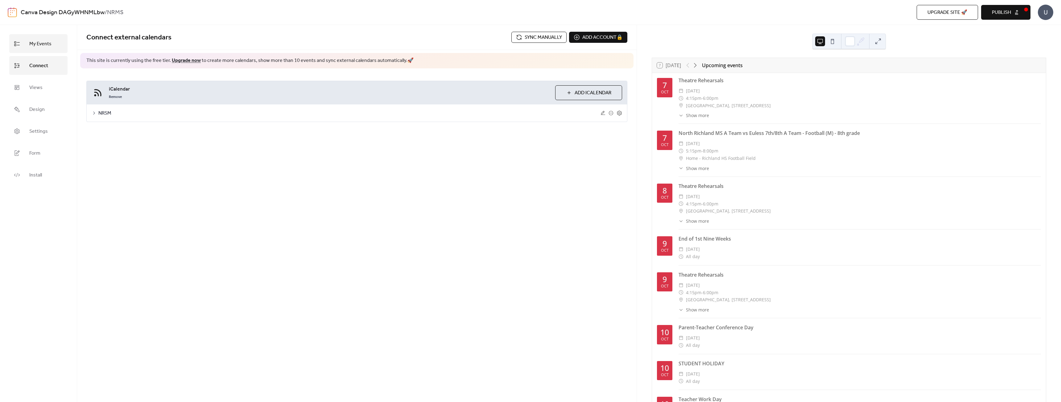
click at [37, 51] on link "My Events" at bounding box center [38, 43] width 58 height 19
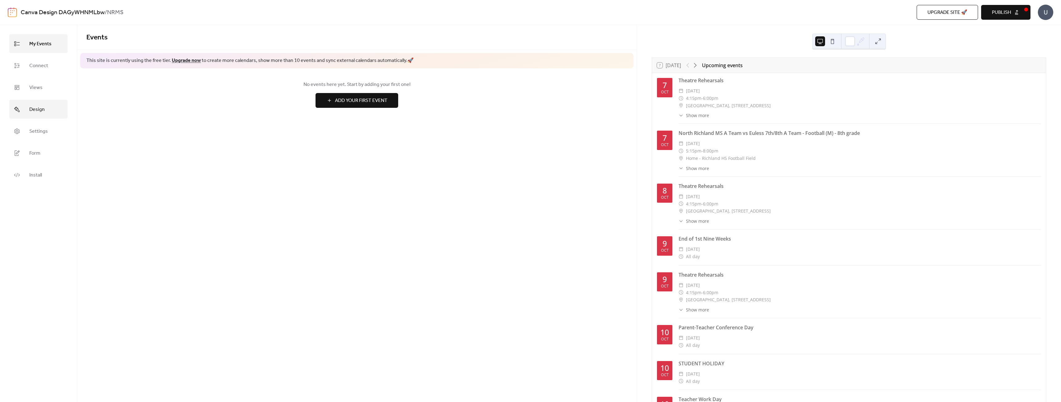
click at [35, 110] on span "Design" at bounding box center [36, 110] width 15 height 10
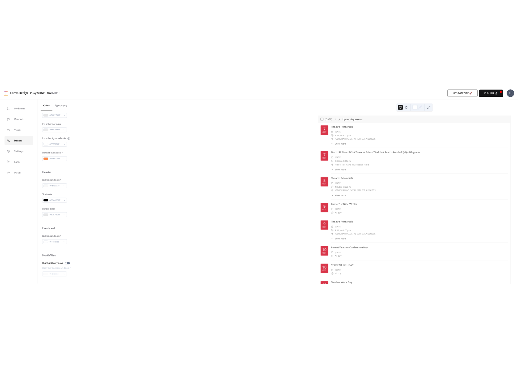
scroll to position [244, 0]
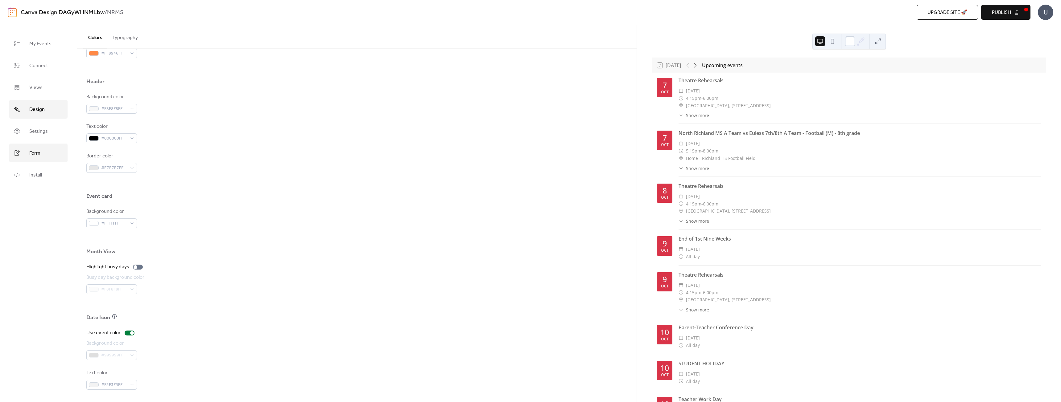
click at [37, 154] on span "Form" at bounding box center [34, 154] width 11 height 10
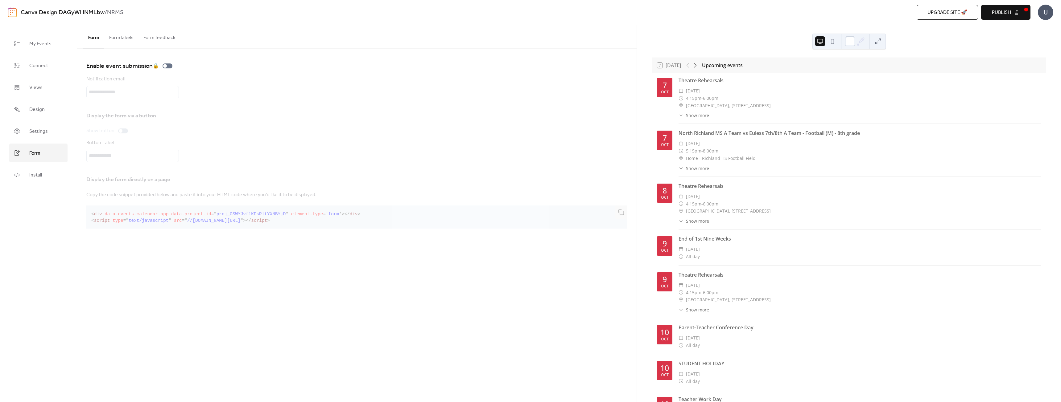
click at [1017, 17] on button "Publish" at bounding box center [1005, 12] width 49 height 15
click at [45, 108] on link "Design" at bounding box center [38, 109] width 58 height 19
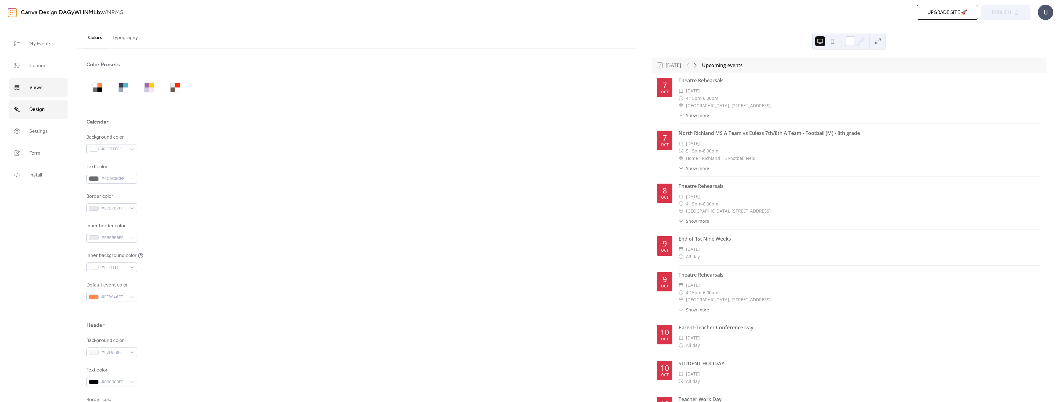
click at [50, 89] on link "Views" at bounding box center [38, 87] width 58 height 19
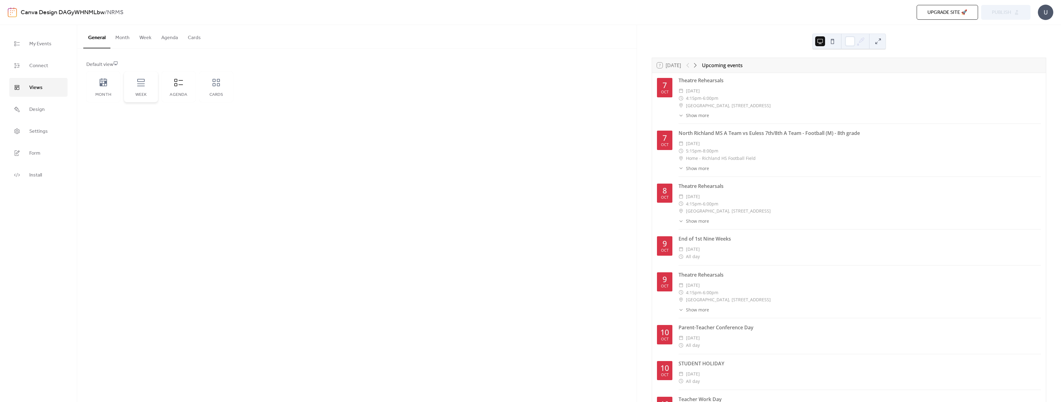
click at [139, 82] on icon at bounding box center [140, 82] width 7 height 7
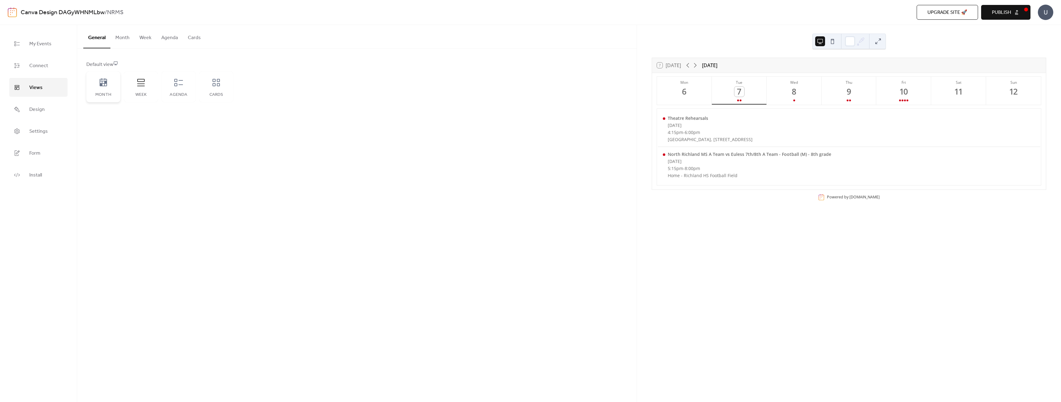
click at [94, 87] on div "Month" at bounding box center [103, 87] width 34 height 31
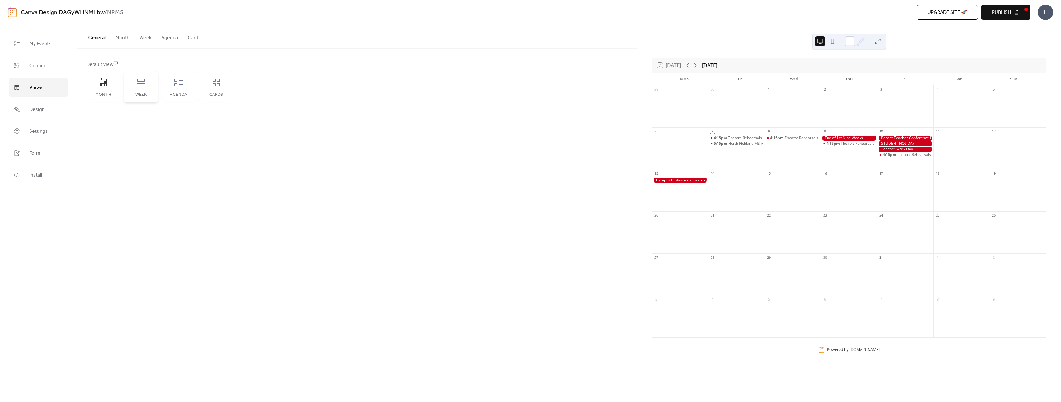
click at [136, 85] on icon at bounding box center [141, 83] width 10 height 10
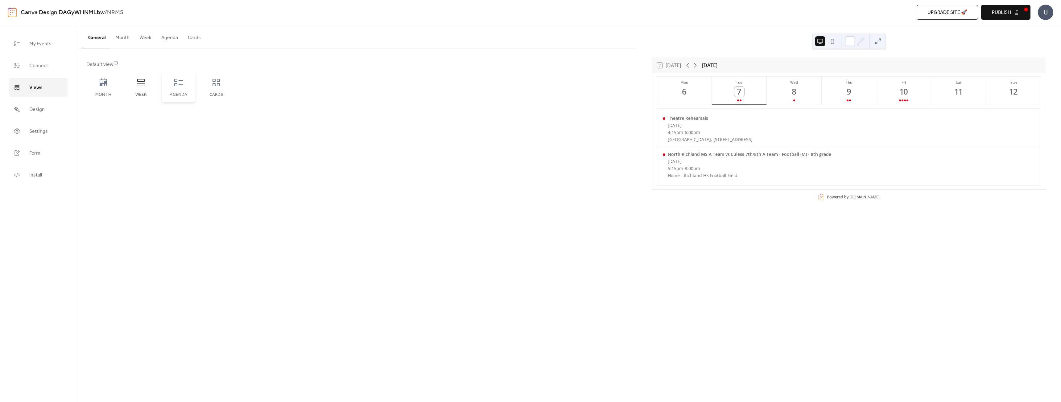
click at [182, 82] on icon at bounding box center [179, 83] width 10 height 10
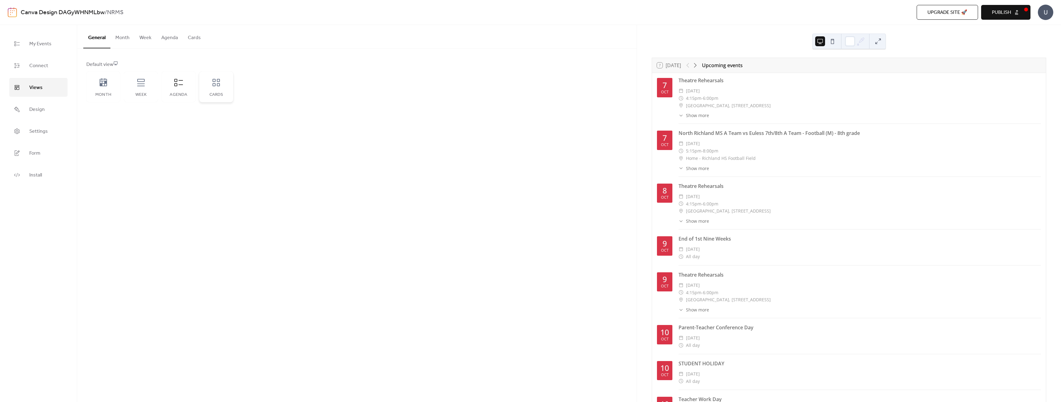
click at [210, 83] on div "Cards" at bounding box center [216, 87] width 34 height 31
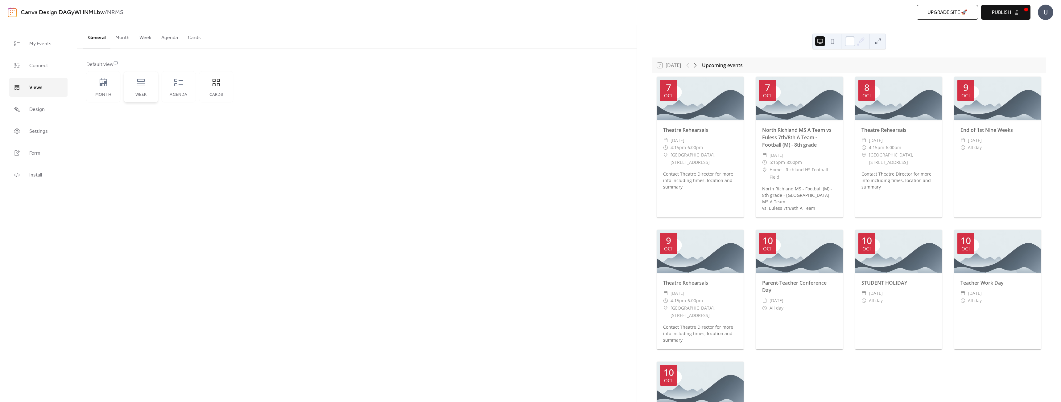
click at [146, 84] on icon at bounding box center [141, 83] width 10 height 10
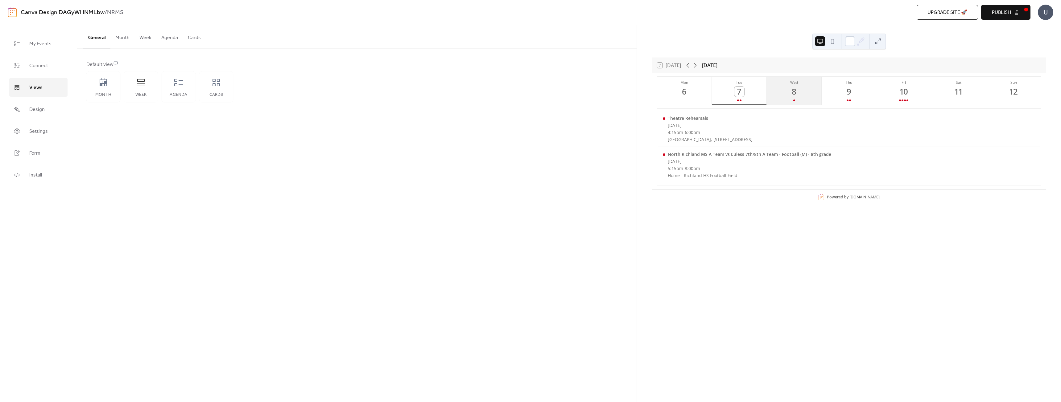
click at [795, 100] on button "Wed 8" at bounding box center [793, 91] width 55 height 28
click at [833, 98] on button "Thu 9" at bounding box center [848, 91] width 55 height 28
click at [750, 93] on button "Tue 7" at bounding box center [739, 91] width 55 height 28
click at [1006, 12] on span "Publish" at bounding box center [1001, 12] width 19 height 7
click at [116, 90] on div "Month" at bounding box center [103, 87] width 34 height 31
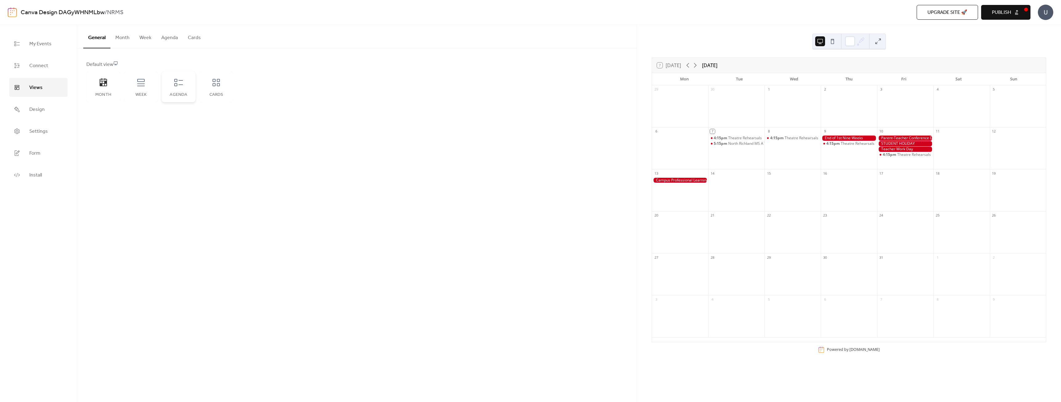
click at [175, 87] on icon at bounding box center [179, 83] width 10 height 10
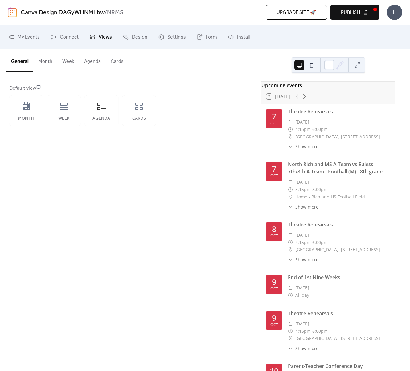
click at [354, 14] on span "Publish" at bounding box center [350, 12] width 19 height 7
click at [138, 39] on span "Design" at bounding box center [139, 37] width 15 height 10
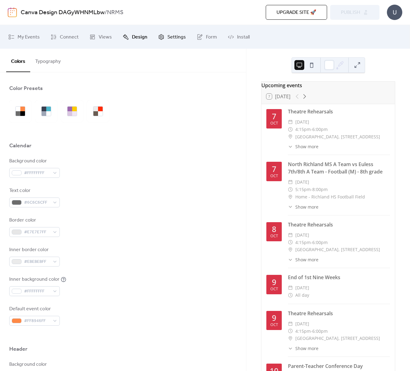
click at [167, 36] on span "Settings" at bounding box center [176, 37] width 18 height 10
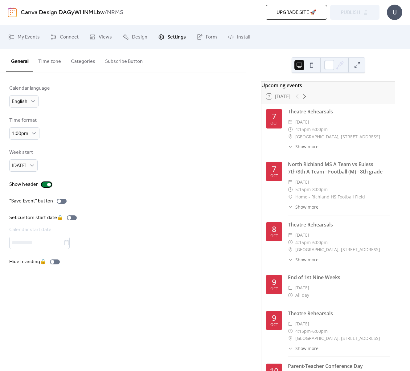
click at [43, 185] on div at bounding box center [47, 184] width 10 height 5
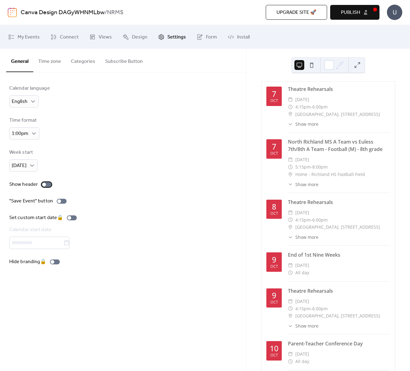
click at [43, 185] on div at bounding box center [44, 185] width 4 height 4
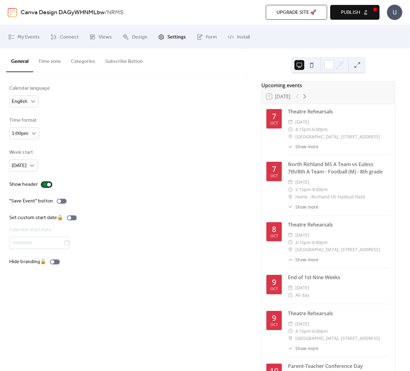
click at [43, 185] on div at bounding box center [47, 184] width 10 height 5
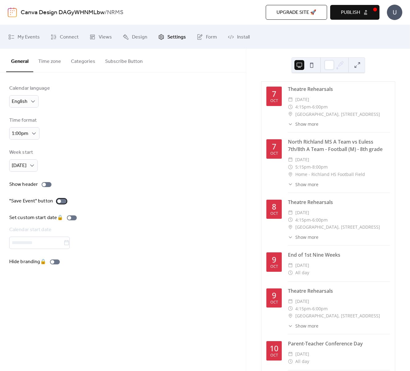
click at [59, 199] on div at bounding box center [59, 201] width 4 height 4
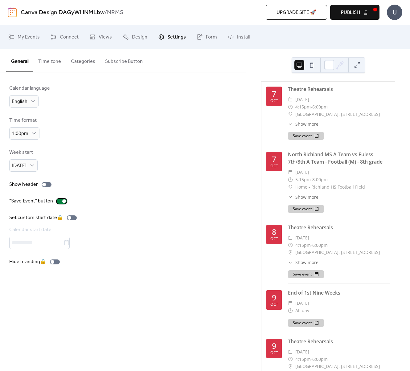
click at [59, 199] on div at bounding box center [62, 201] width 10 height 5
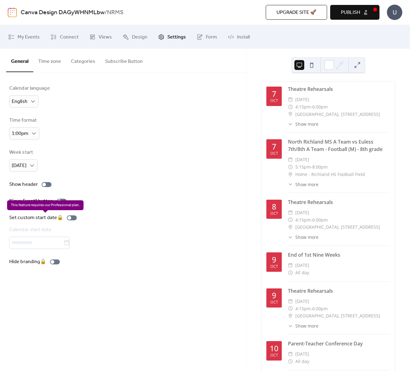
click at [65, 217] on div "Set custom start date 🔒 Calendar start date" at bounding box center [44, 231] width 70 height 35
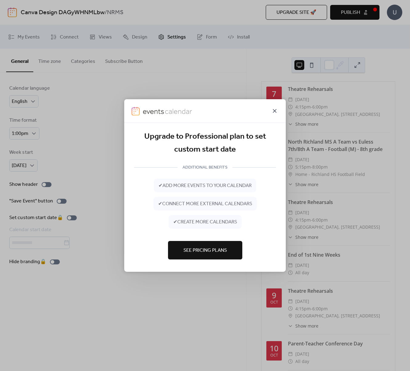
click at [272, 108] on icon at bounding box center [274, 110] width 7 height 7
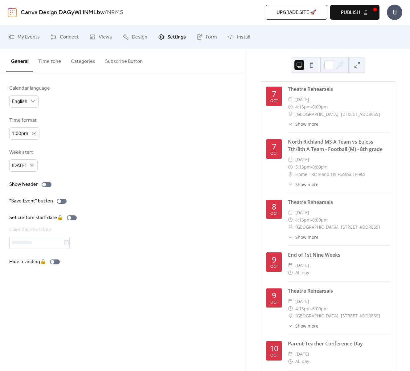
click at [355, 11] on span "Publish" at bounding box center [350, 12] width 19 height 7
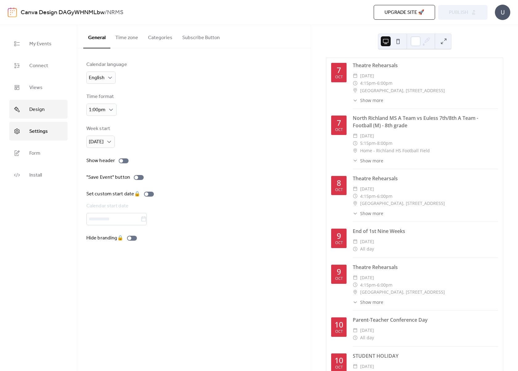
click at [29, 111] on link "Design" at bounding box center [38, 109] width 58 height 19
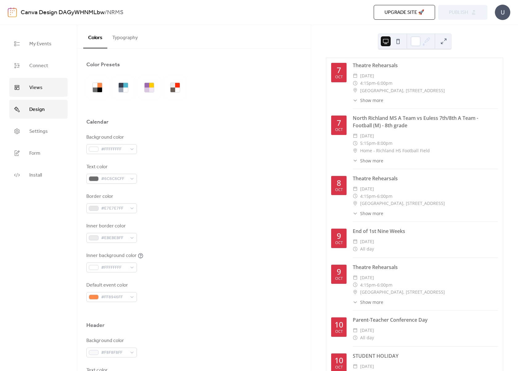
click at [28, 83] on link "Views" at bounding box center [38, 87] width 58 height 19
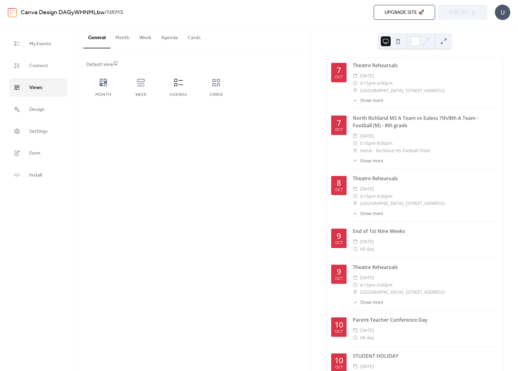
click at [492, 67] on div "Theatre Rehearsals" at bounding box center [425, 65] width 145 height 7
click at [209, 88] on div "Cards" at bounding box center [216, 87] width 34 height 31
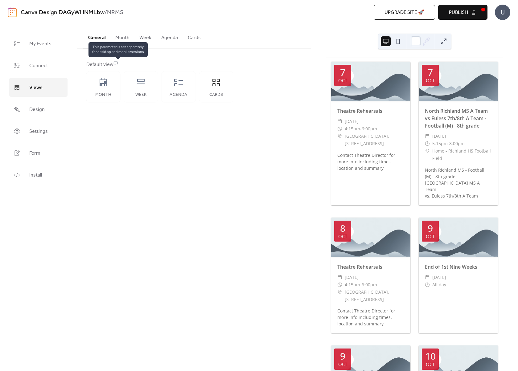
click at [118, 61] on icon at bounding box center [115, 63] width 4 height 4
click at [103, 63] on div "Default view" at bounding box center [193, 64] width 214 height 7
click at [103, 86] on icon at bounding box center [103, 82] width 7 height 8
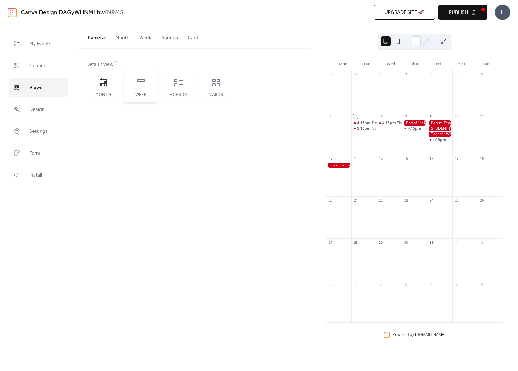
click at [132, 87] on div "Week" at bounding box center [141, 87] width 34 height 31
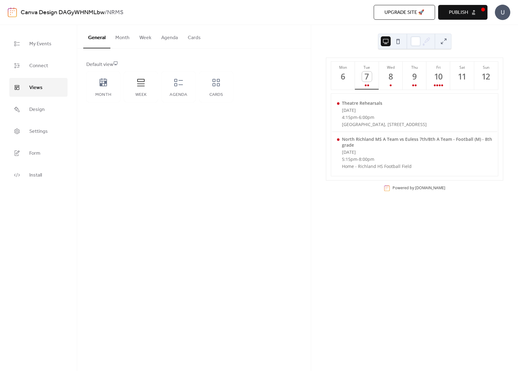
click at [108, 65] on div "Default view" at bounding box center [193, 64] width 214 height 7
click at [456, 11] on span "Publish" at bounding box center [458, 12] width 19 height 7
